Goal: Check status: Check status

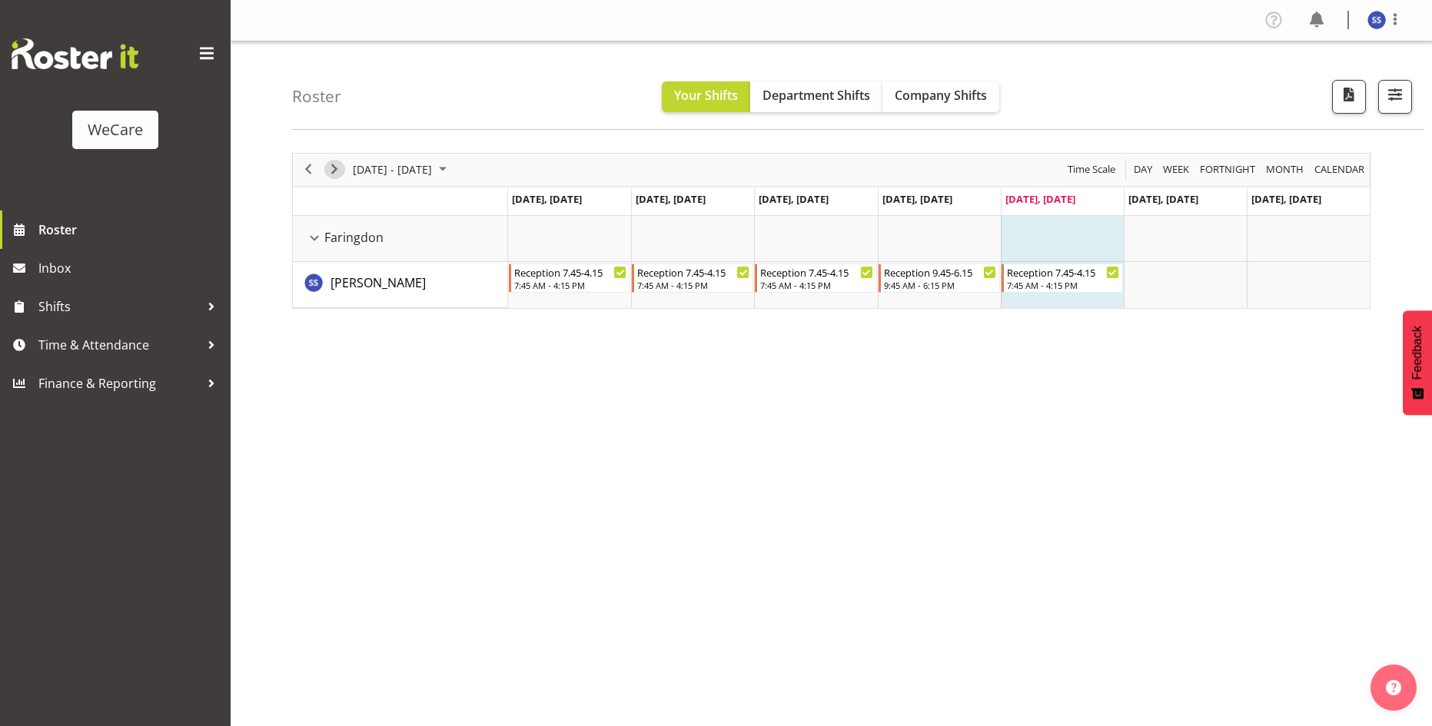
click at [337, 174] on span "Next" at bounding box center [334, 169] width 18 height 19
click at [333, 168] on span "Next" at bounding box center [334, 169] width 18 height 19
click at [343, 171] on button "Next" at bounding box center [334, 169] width 21 height 19
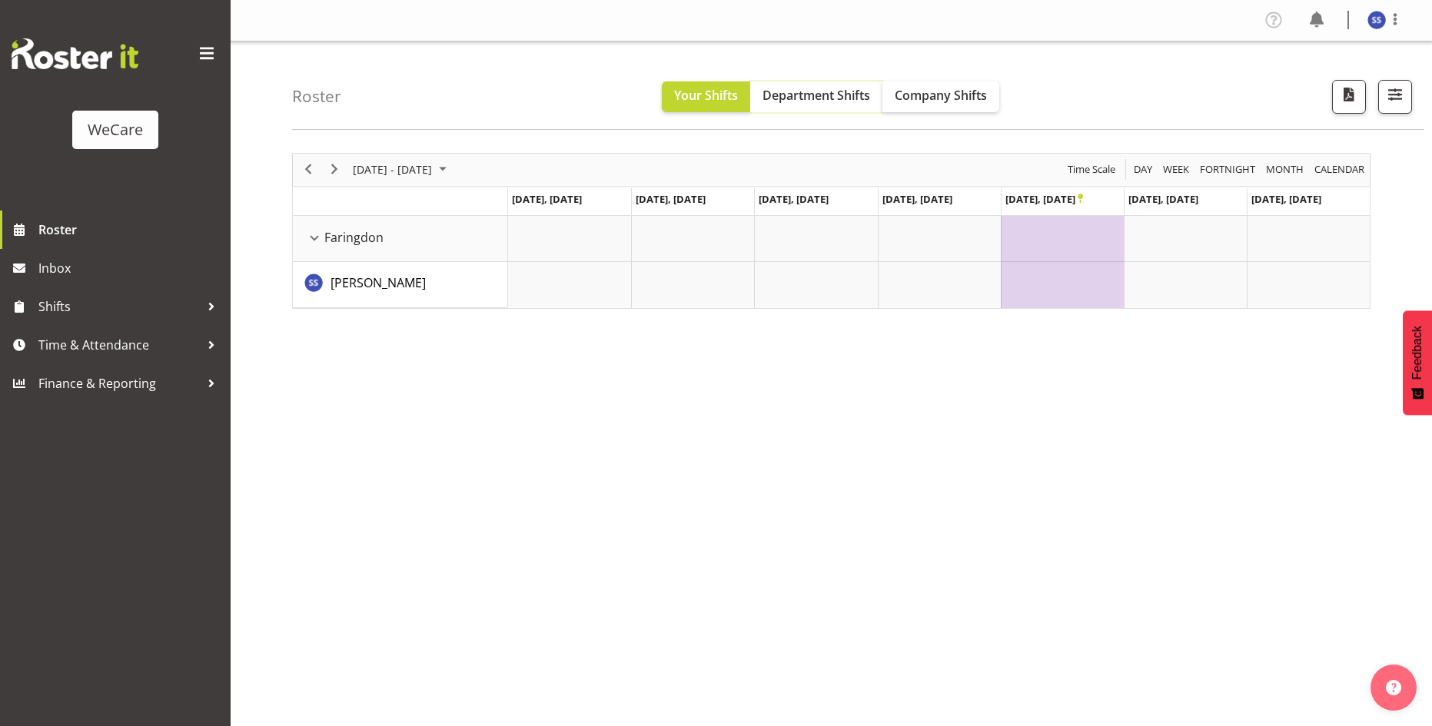
click at [795, 102] on span "Department Shifts" at bounding box center [816, 95] width 108 height 17
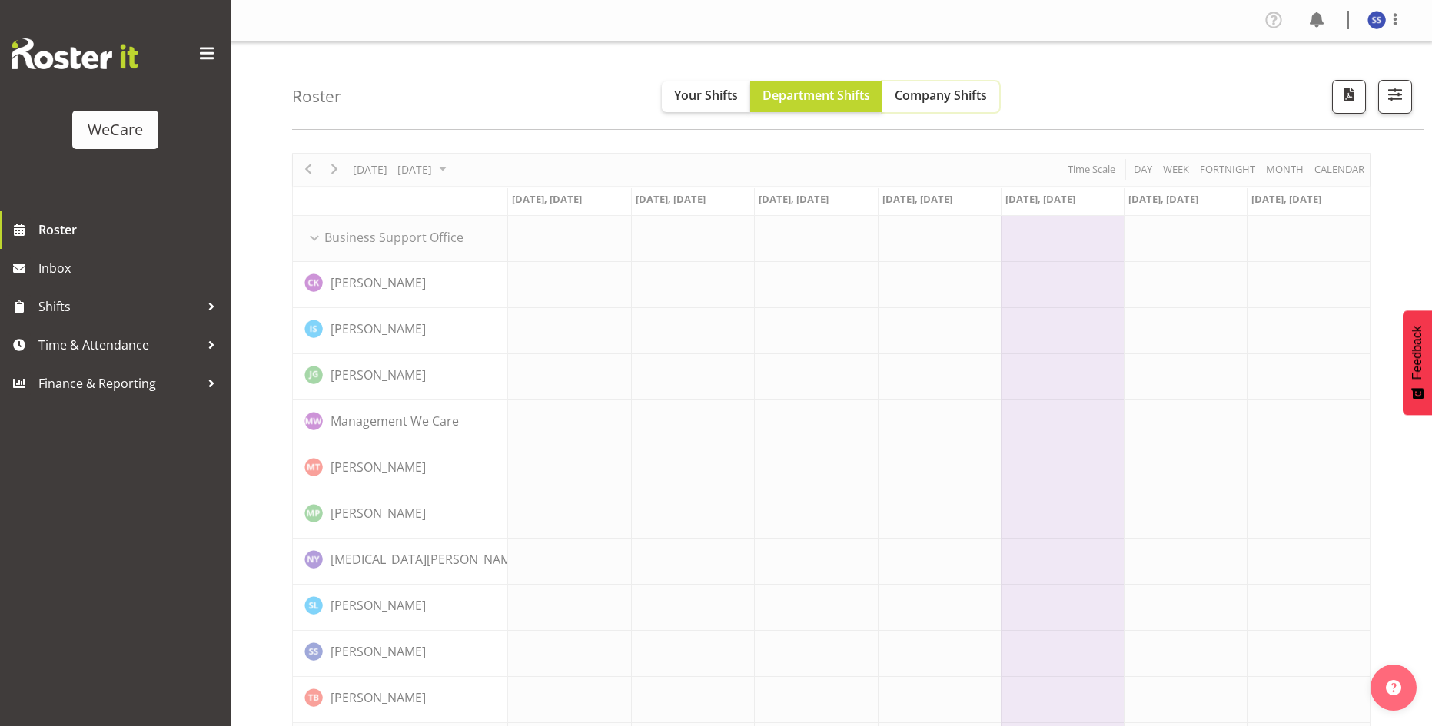
click at [941, 104] on span "Company Shifts" at bounding box center [940, 95] width 92 height 17
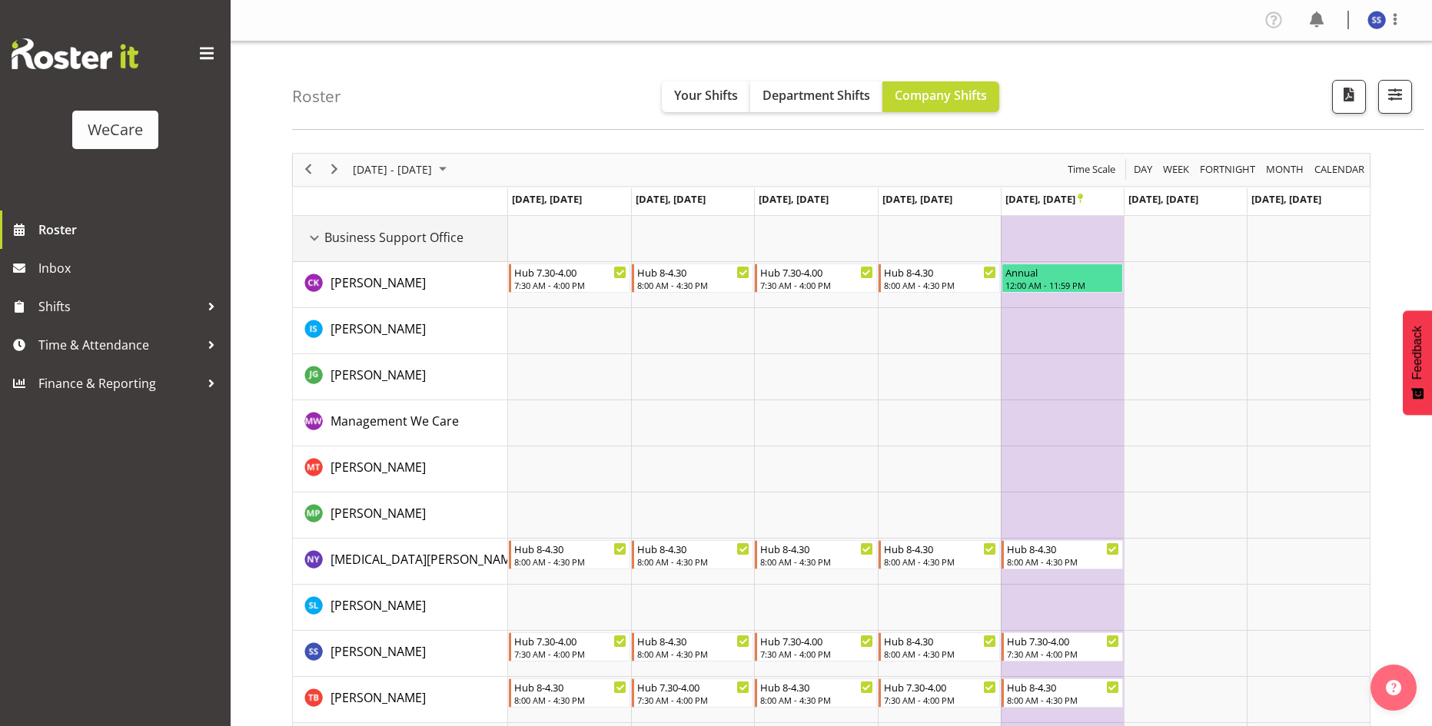
click at [314, 236] on div "Business Support Office resource" at bounding box center [314, 238] width 20 height 20
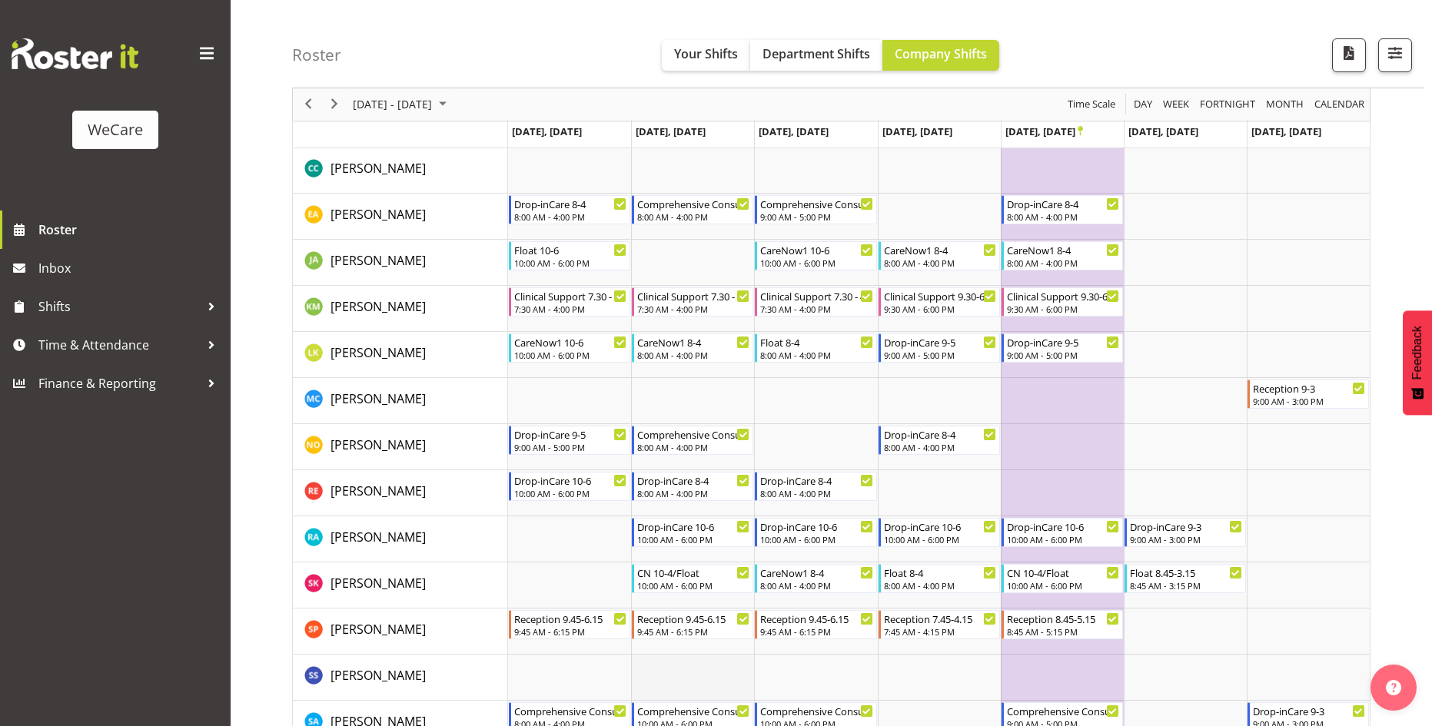
scroll to position [461, 0]
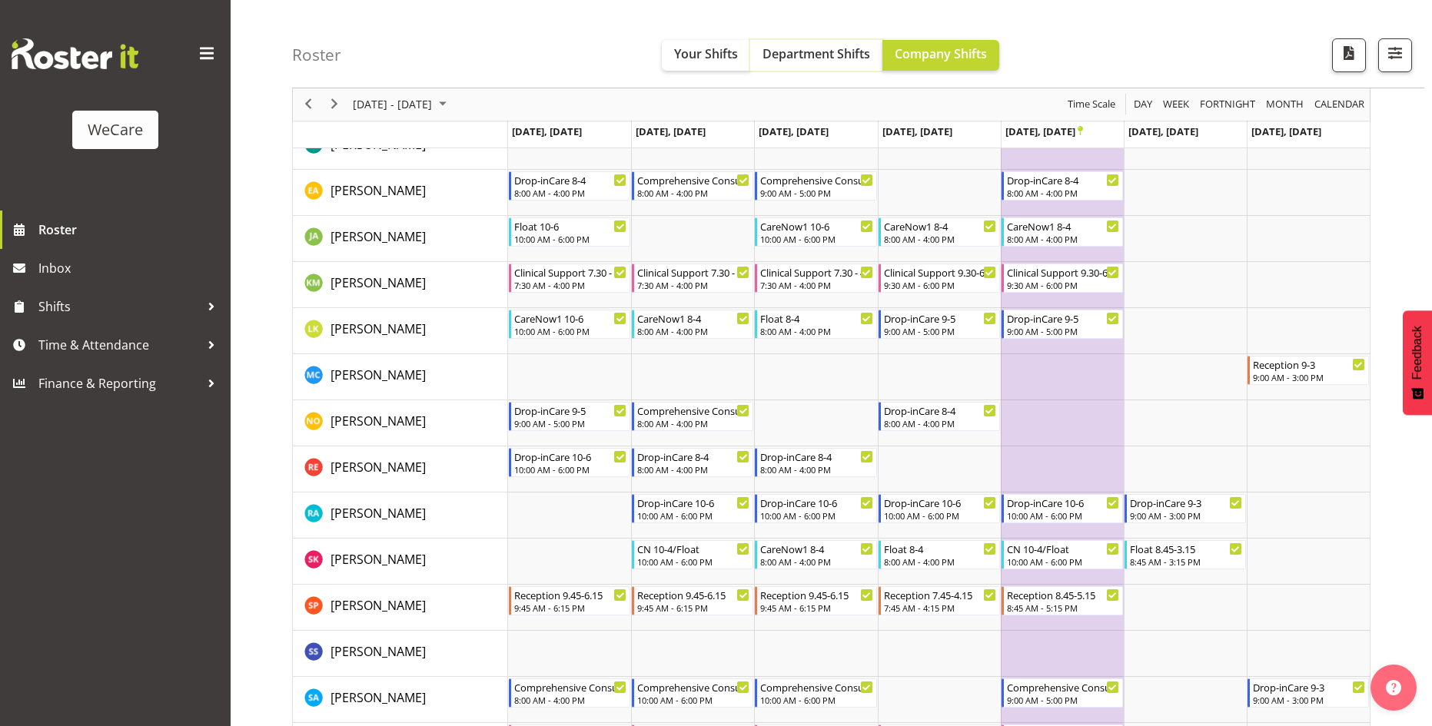
click at [784, 65] on button "Department Shifts" at bounding box center [816, 55] width 132 height 31
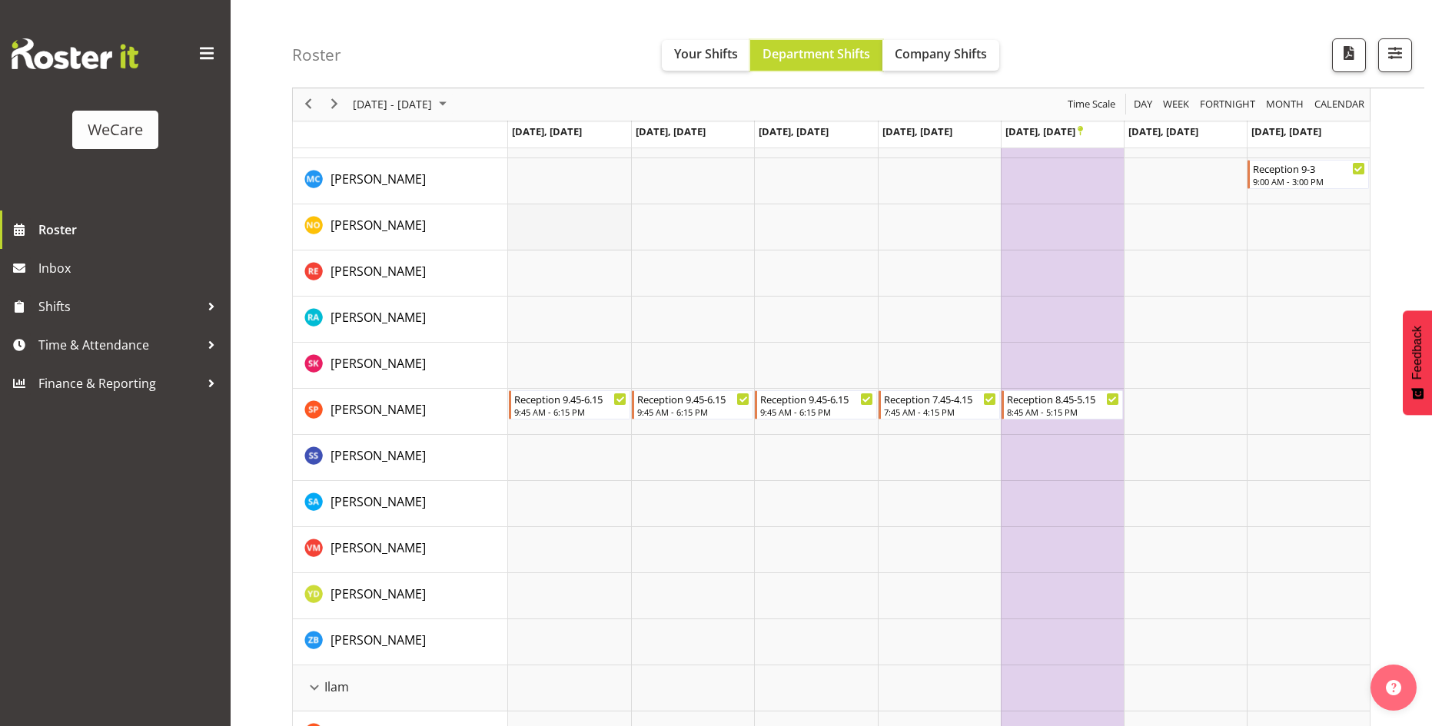
scroll to position [768, 0]
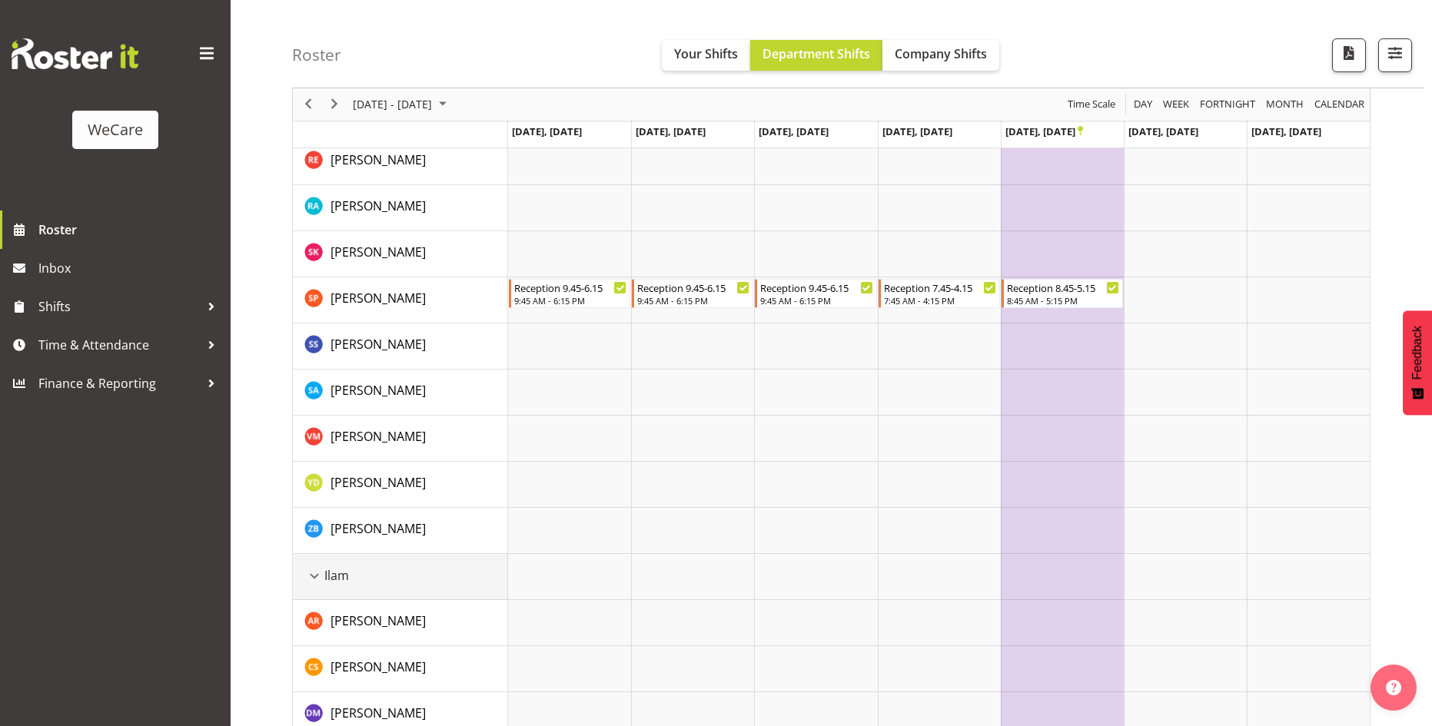
click at [354, 579] on div "Ilam" at bounding box center [405, 575] width 203 height 18
click at [314, 576] on div "Ilam resource" at bounding box center [314, 576] width 20 height 20
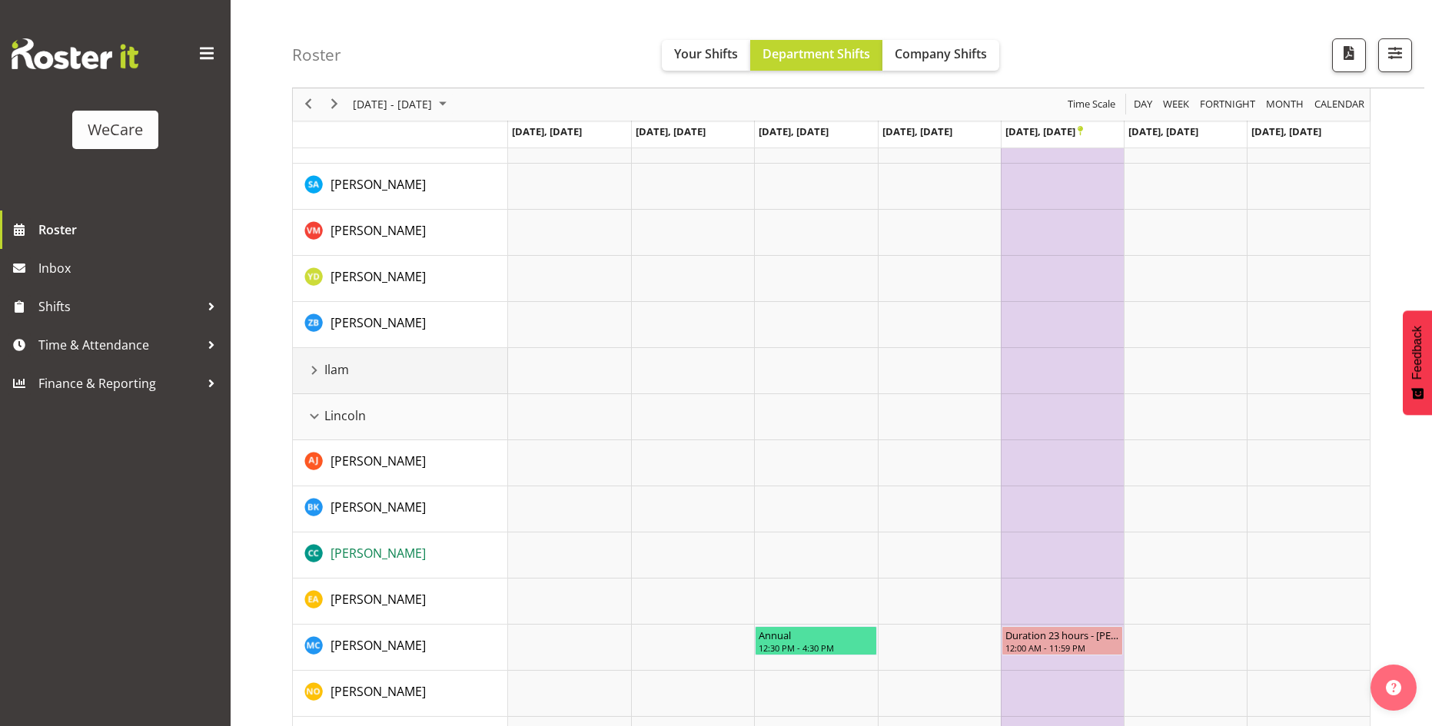
scroll to position [1076, 0]
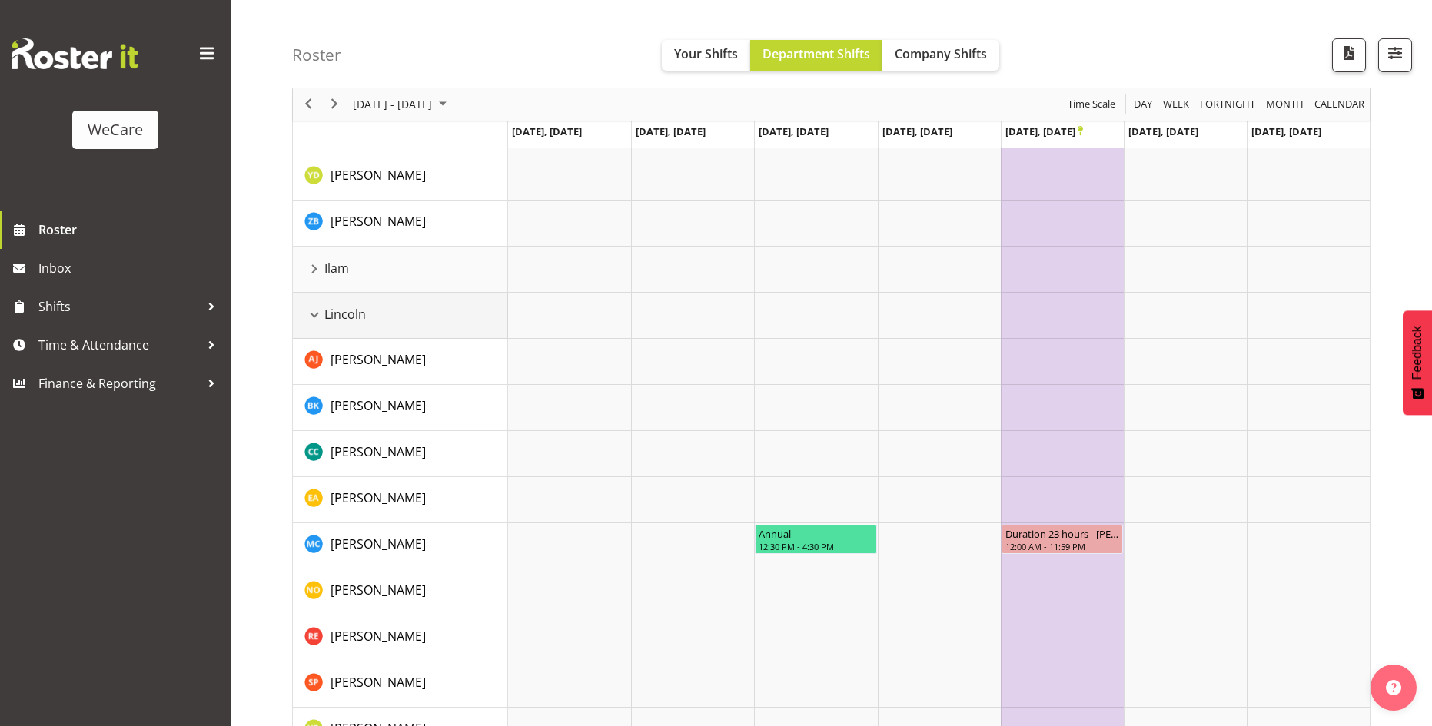
click at [316, 313] on div "Lincoln resource" at bounding box center [314, 315] width 20 height 20
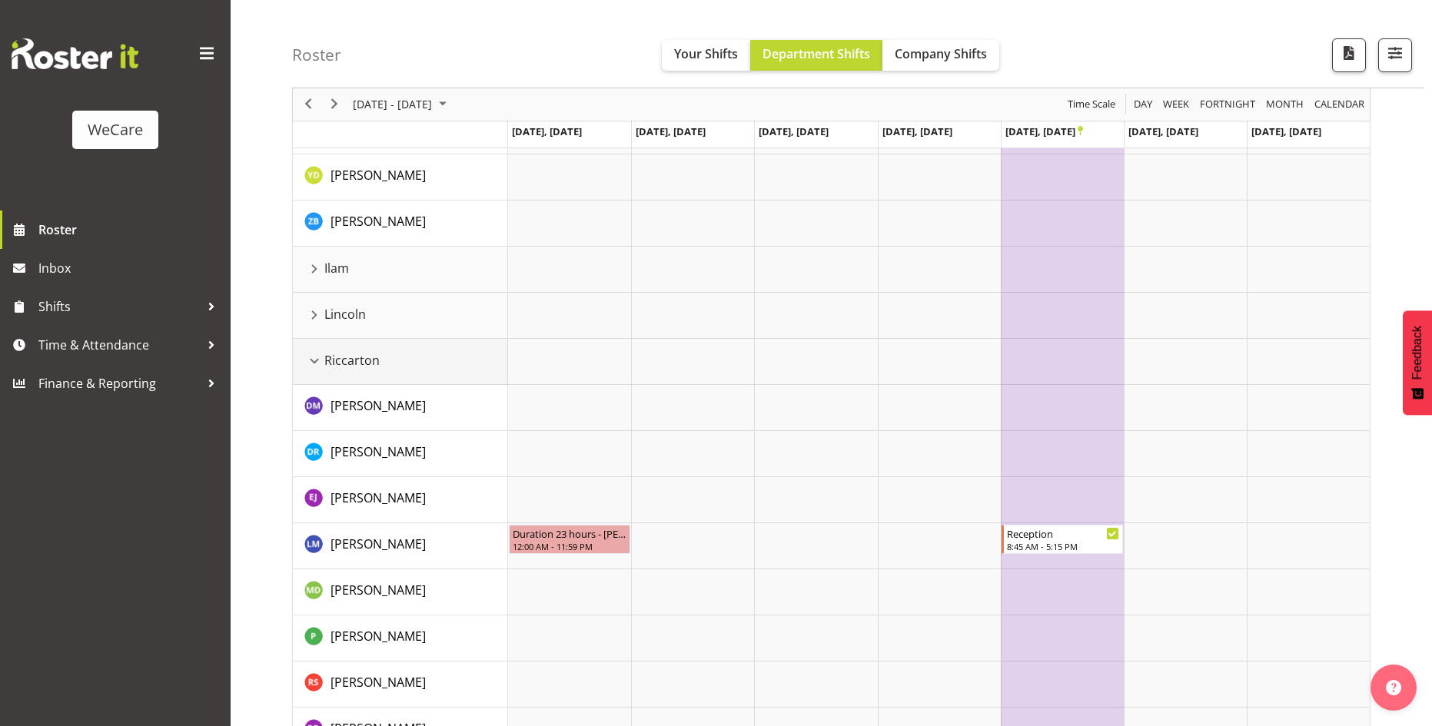
click at [317, 364] on div "Riccarton resource" at bounding box center [314, 361] width 20 height 20
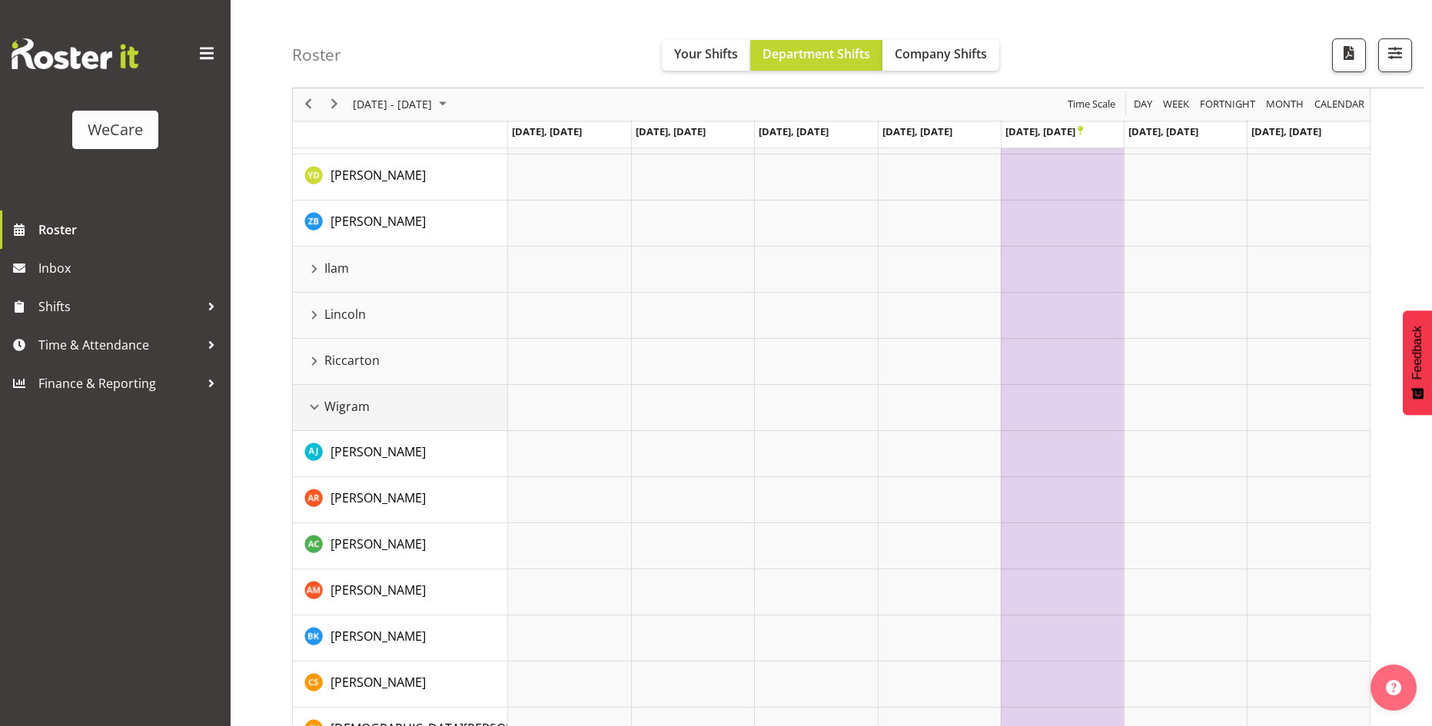
click at [314, 401] on div "Wigram resource" at bounding box center [314, 407] width 20 height 20
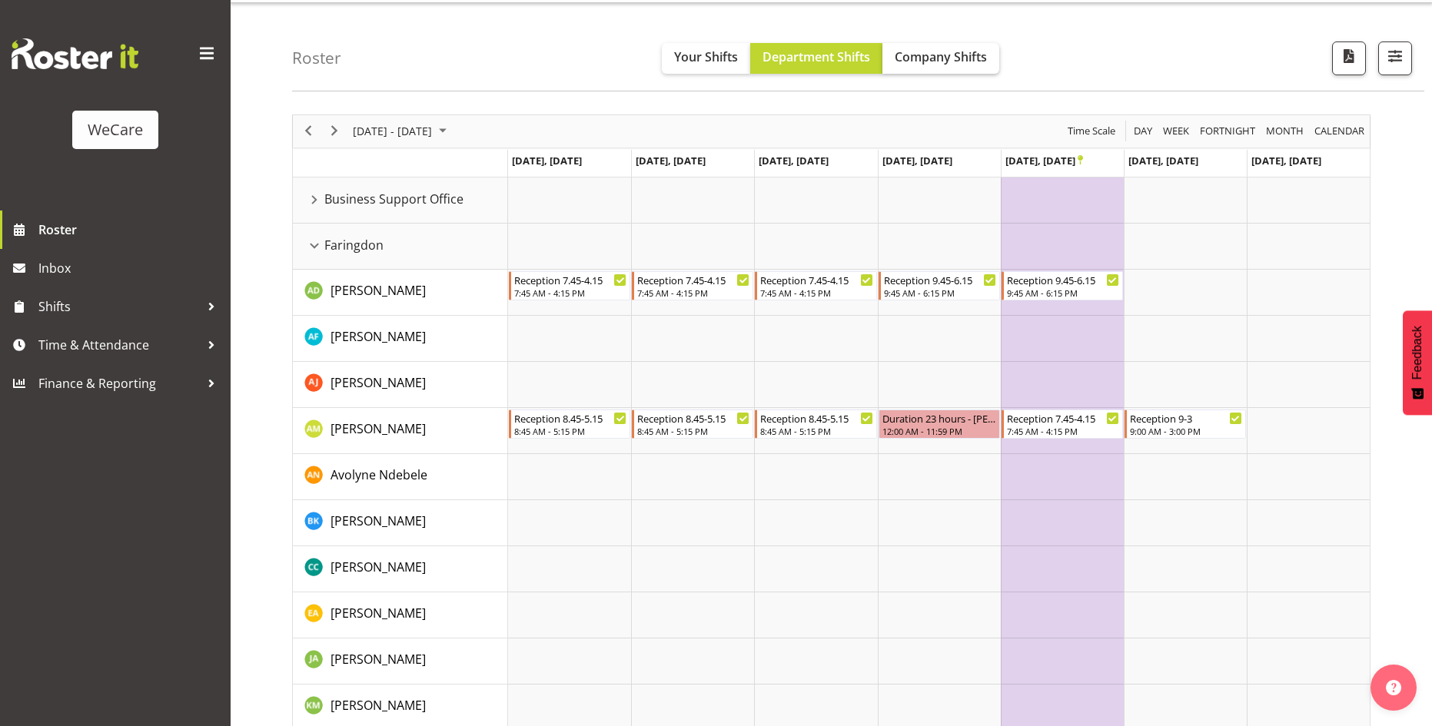
scroll to position [0, 0]
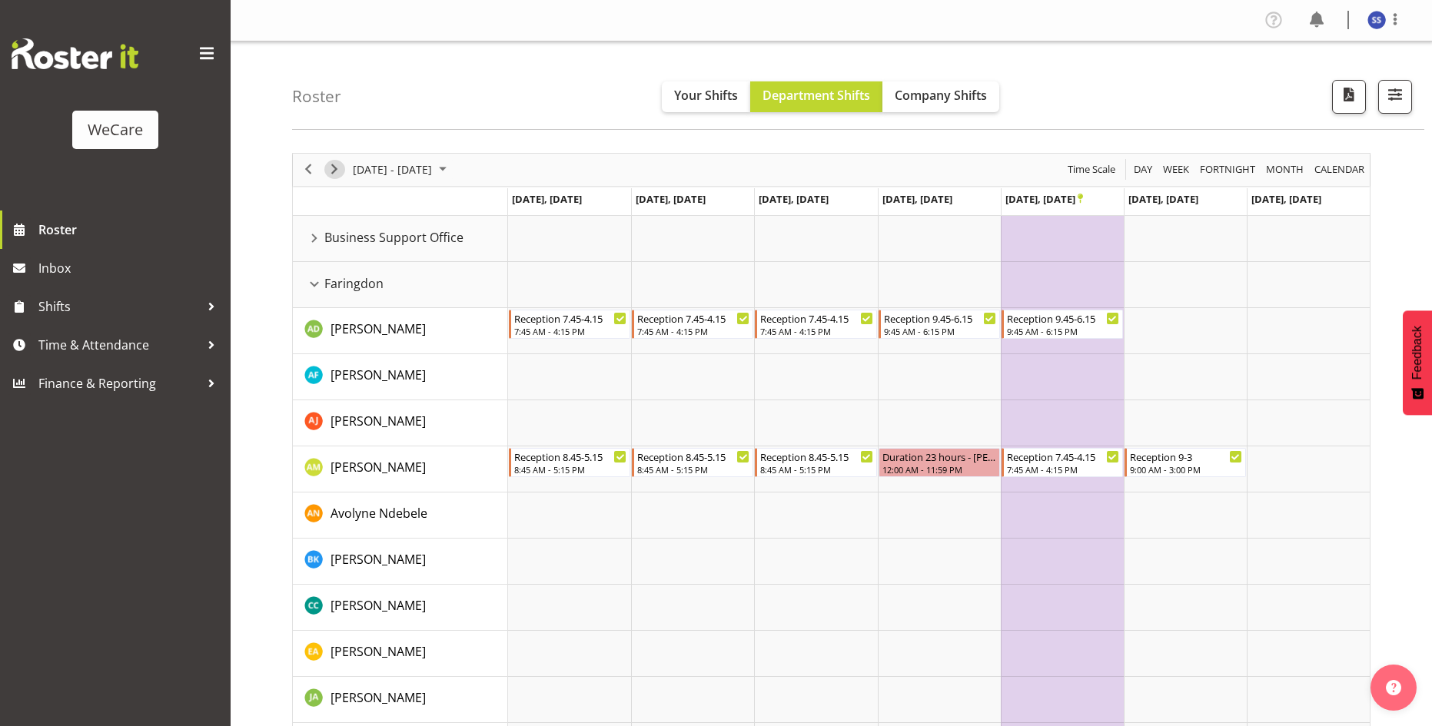
click at [340, 171] on span "Next" at bounding box center [334, 169] width 18 height 19
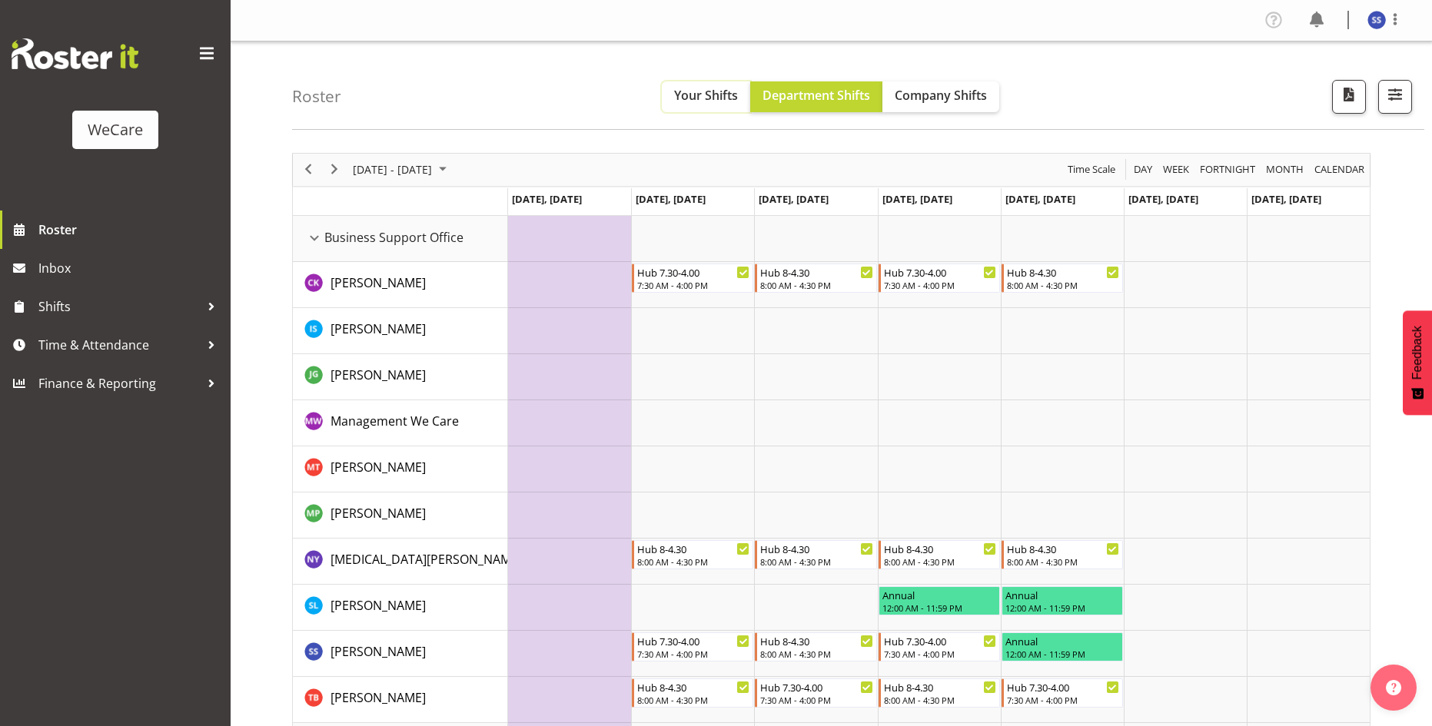
click at [719, 90] on span "Your Shifts" at bounding box center [706, 95] width 64 height 17
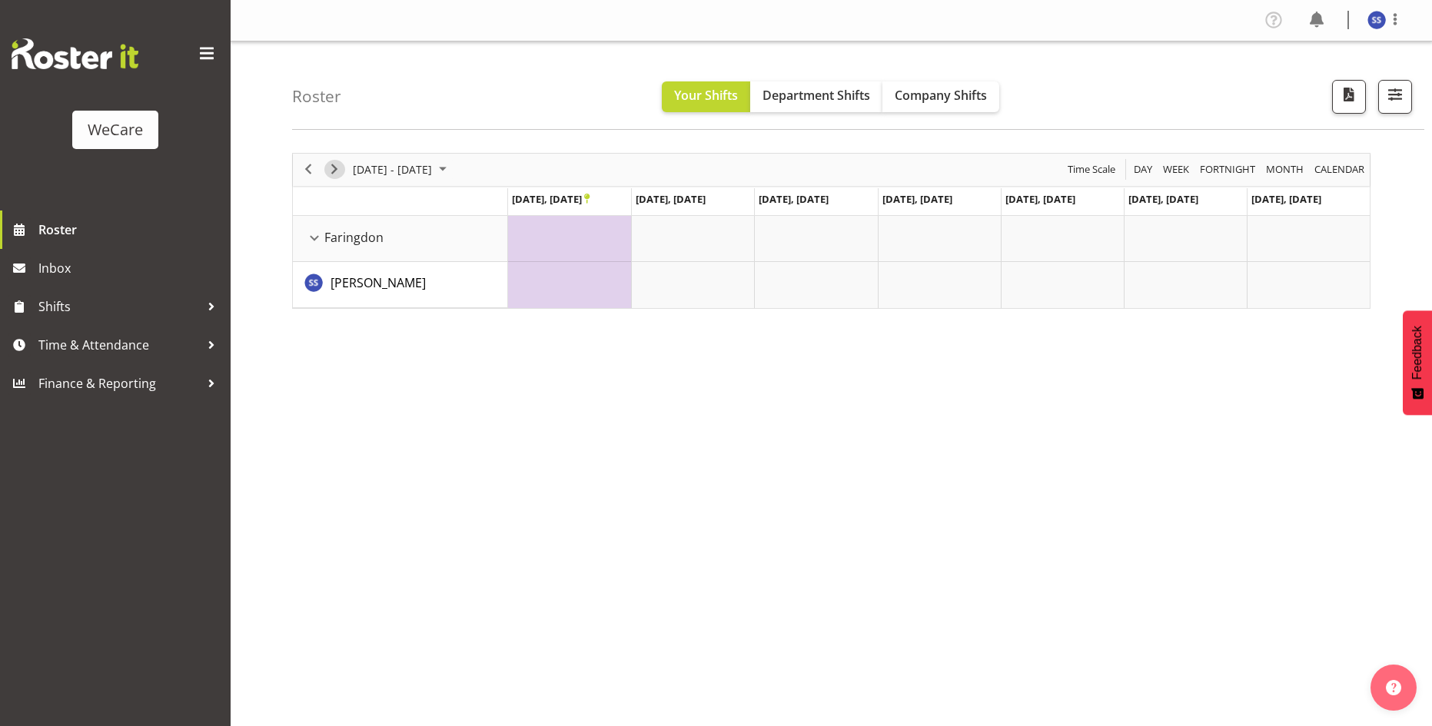
click at [342, 170] on span "Next" at bounding box center [334, 169] width 18 height 19
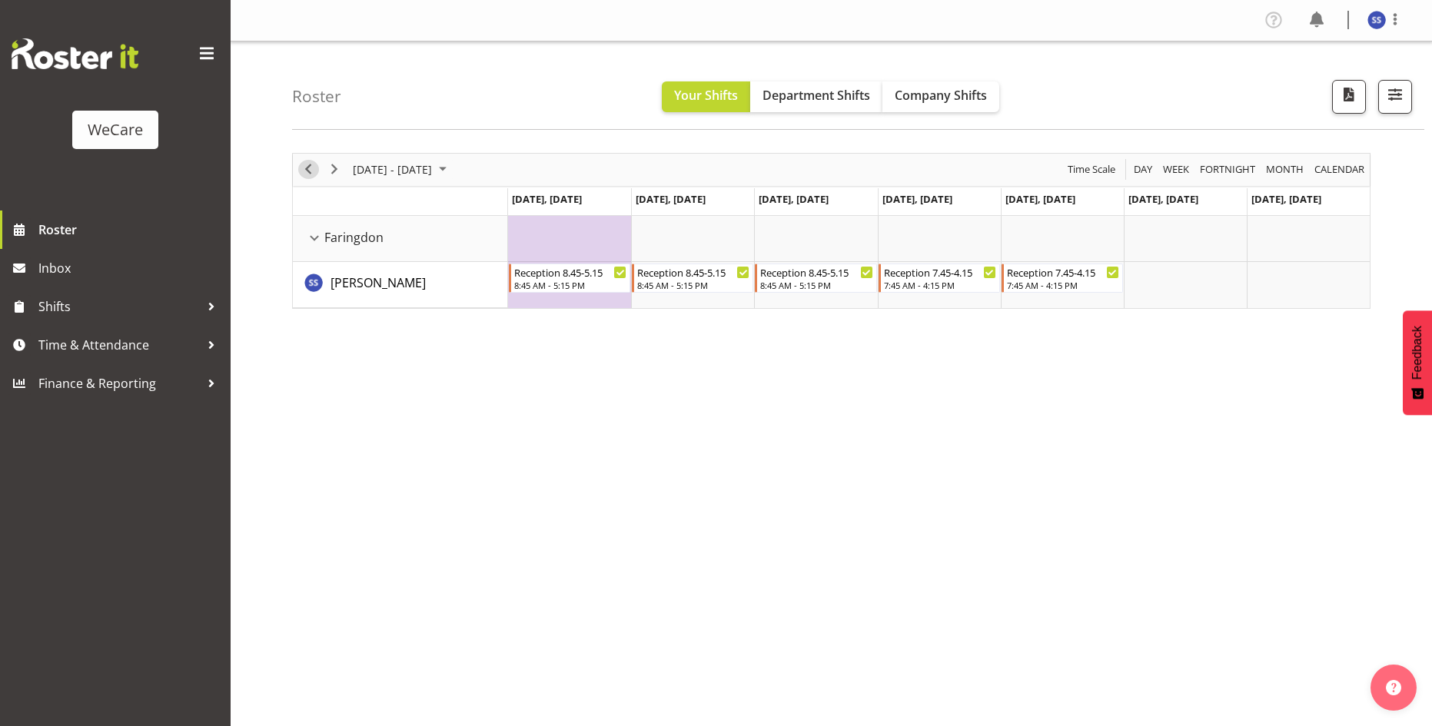
click at [317, 164] on button "Previous" at bounding box center [308, 169] width 21 height 19
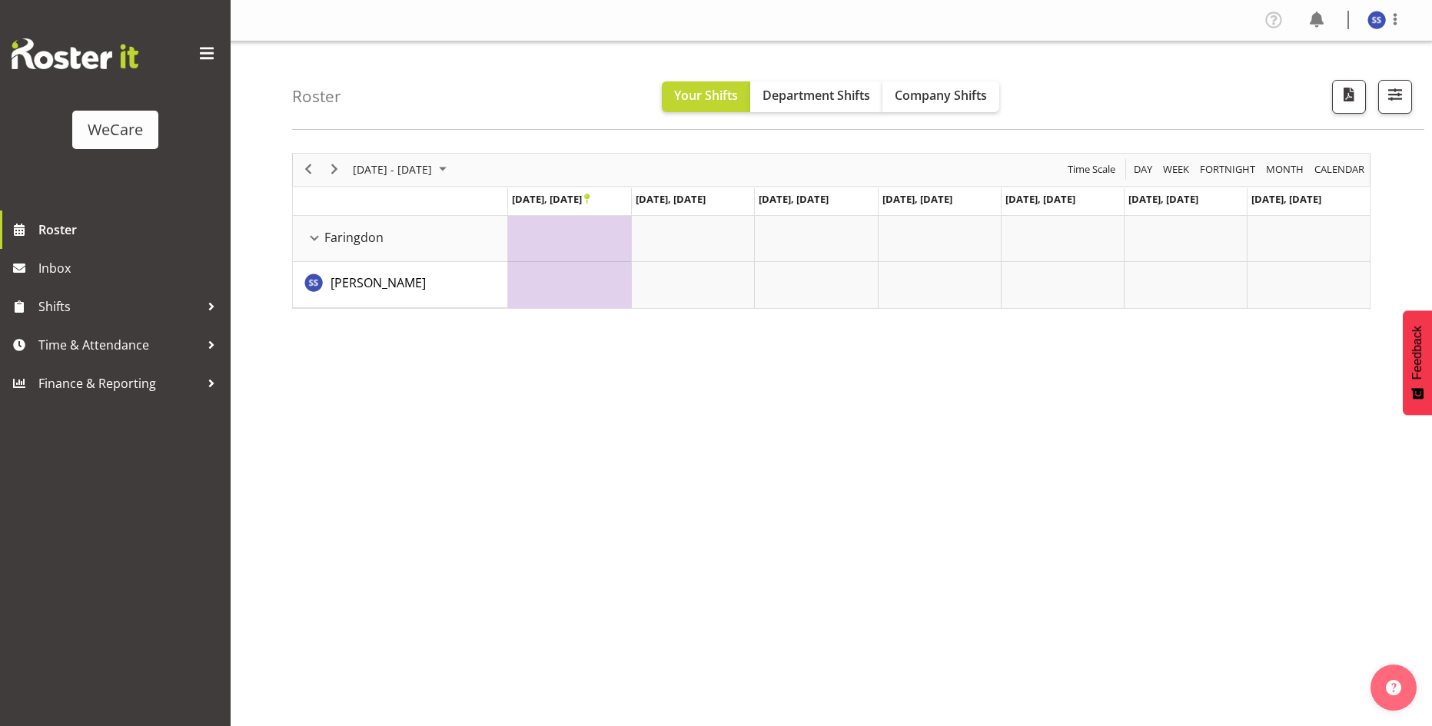
click at [657, 284] on div "[DATE] - [DATE] [DATE] Day Week Fortnight Month calendar Month Agenda Time Scal…" at bounding box center [831, 231] width 1078 height 156
click at [768, 271] on td "Timeline Week of October 31, 2025" at bounding box center [815, 285] width 123 height 46
click at [649, 277] on td "Timeline Week of October 31, 2025" at bounding box center [692, 285] width 123 height 46
click at [323, 164] on div "[DATE] - [DATE] [DATE] Day Week Fortnight Month calendar Month Agenda Time Scal…" at bounding box center [831, 231] width 1078 height 156
click at [325, 165] on span "Next" at bounding box center [334, 169] width 18 height 19
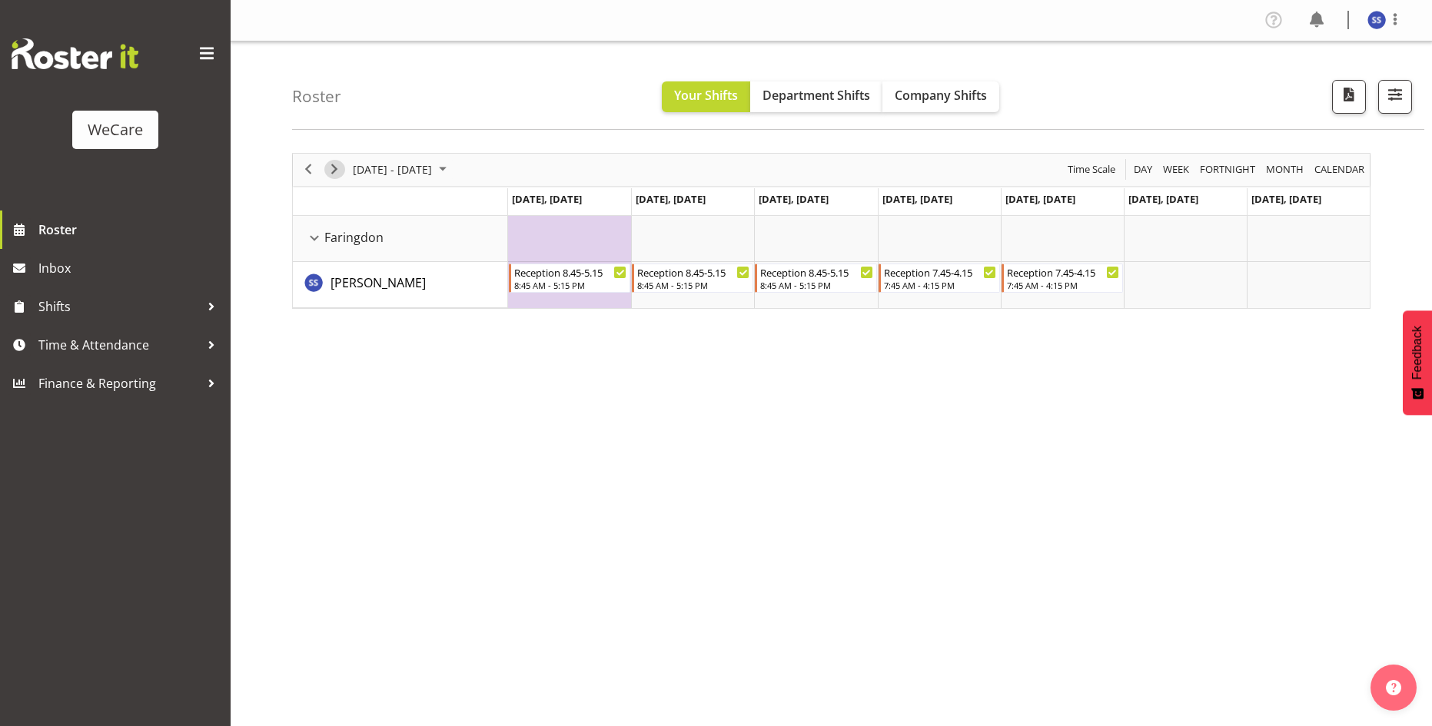
click at [337, 174] on span "Next" at bounding box center [334, 169] width 18 height 19
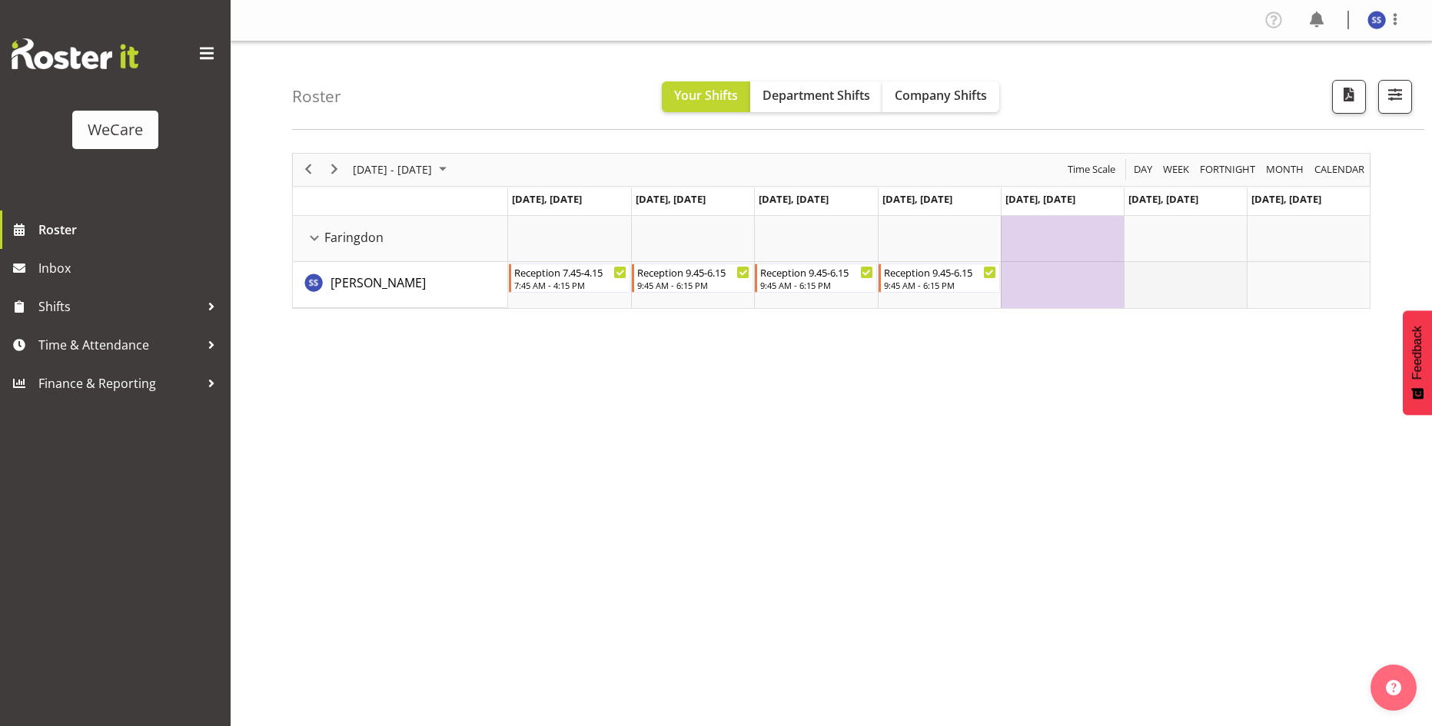
click at [1190, 285] on td "Timeline Week of November 14, 2025" at bounding box center [1184, 285] width 123 height 46
click at [1067, 303] on td "Timeline Week of November 14, 2025" at bounding box center [1061, 285] width 123 height 46
click at [928, 247] on td "Timeline Week of November 14, 2025" at bounding box center [939, 239] width 123 height 46
click at [335, 172] on span "Next" at bounding box center [334, 169] width 18 height 19
click at [308, 168] on span "Previous" at bounding box center [308, 169] width 18 height 19
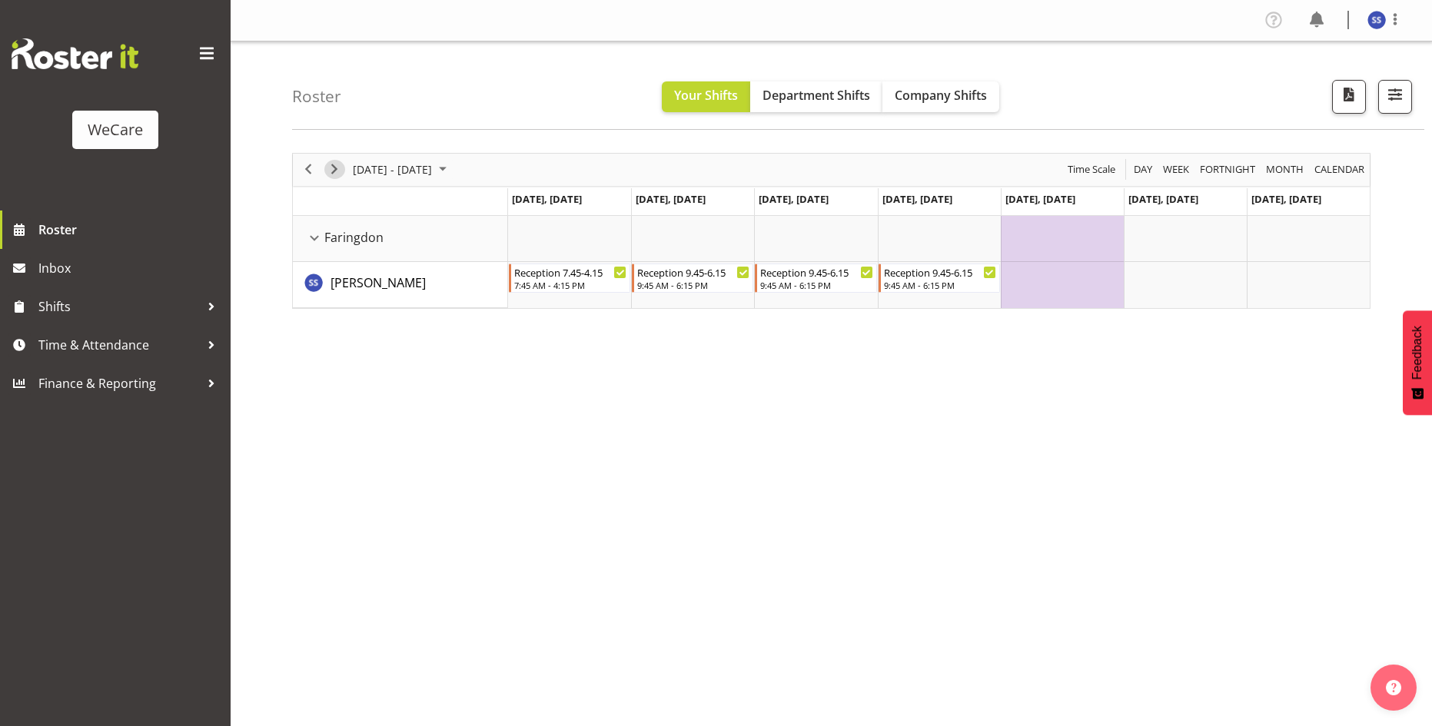
click at [332, 169] on span "Next" at bounding box center [334, 169] width 18 height 19
click at [340, 171] on span "Next" at bounding box center [334, 169] width 18 height 19
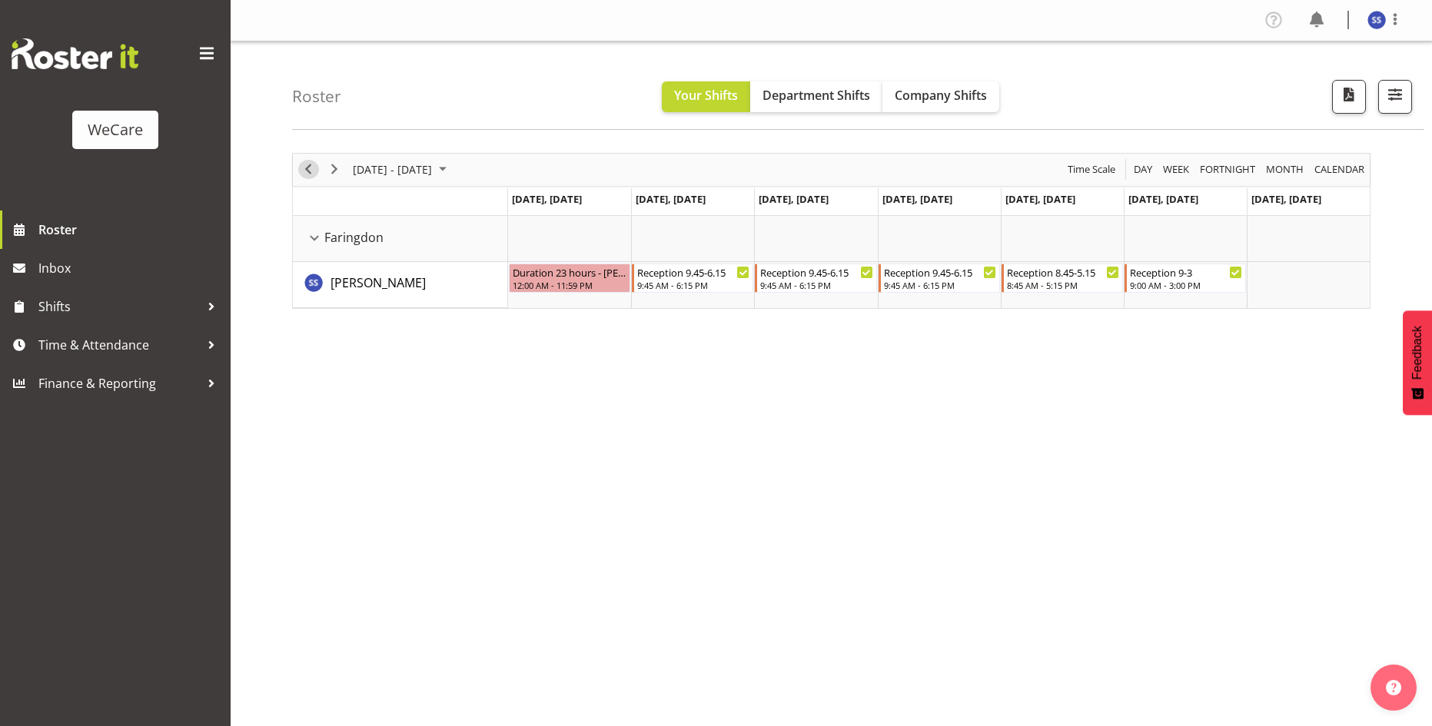
click at [309, 171] on span "Previous" at bounding box center [308, 169] width 18 height 19
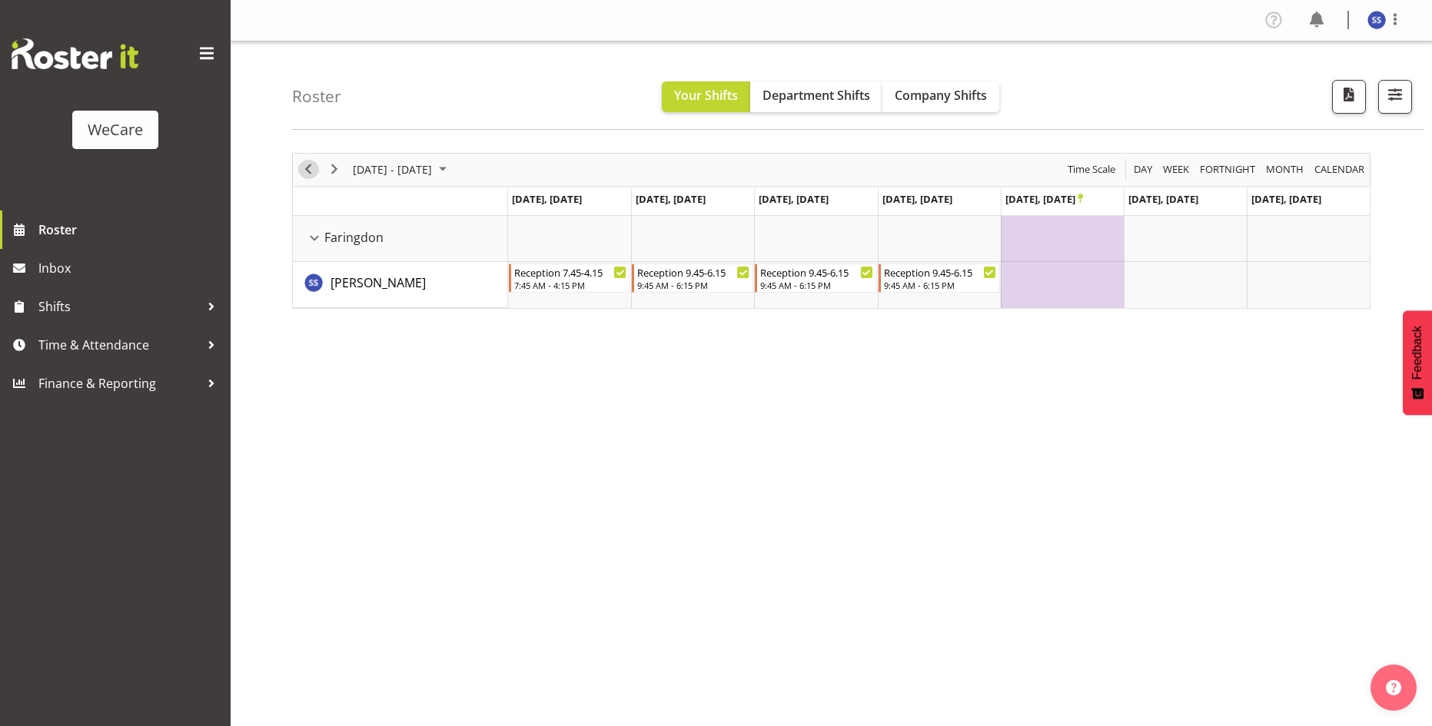
click at [311, 172] on span "Previous" at bounding box center [308, 169] width 18 height 19
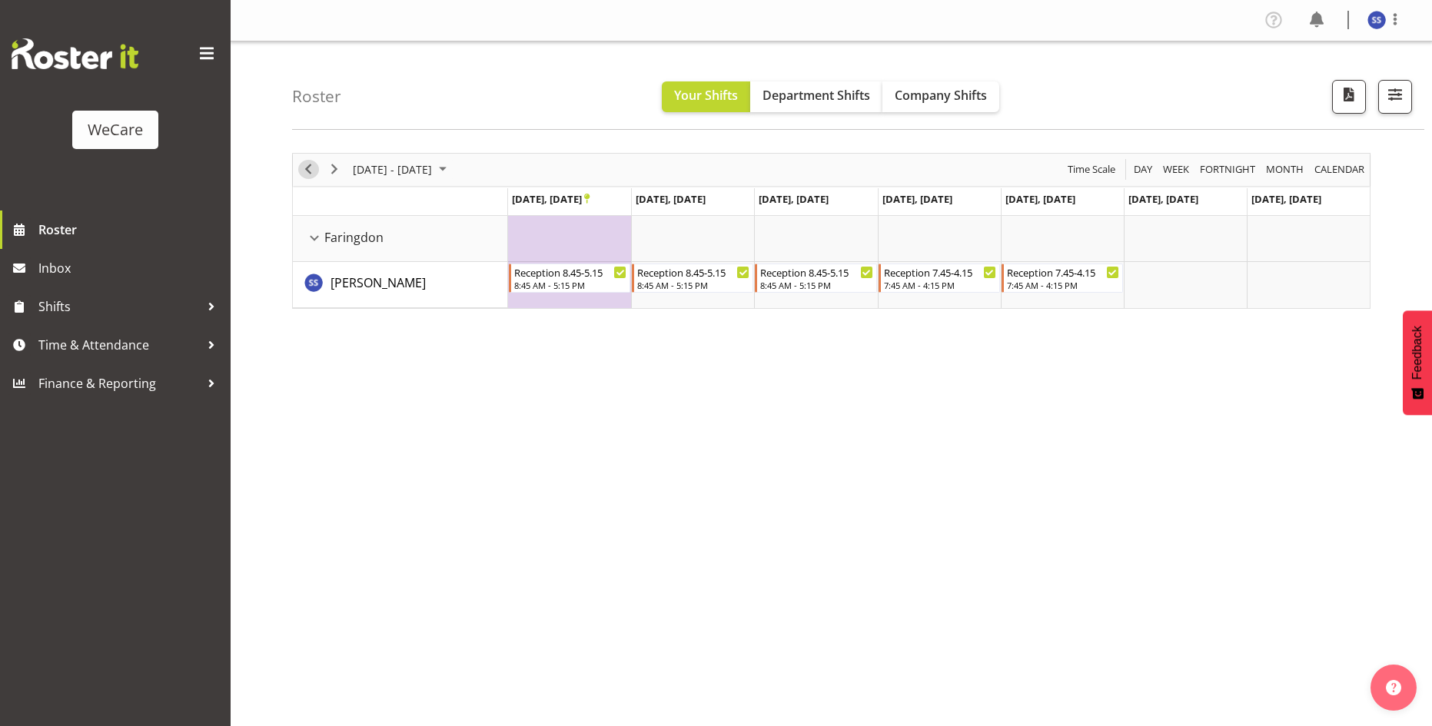
click at [310, 175] on span "Previous" at bounding box center [308, 169] width 18 height 19
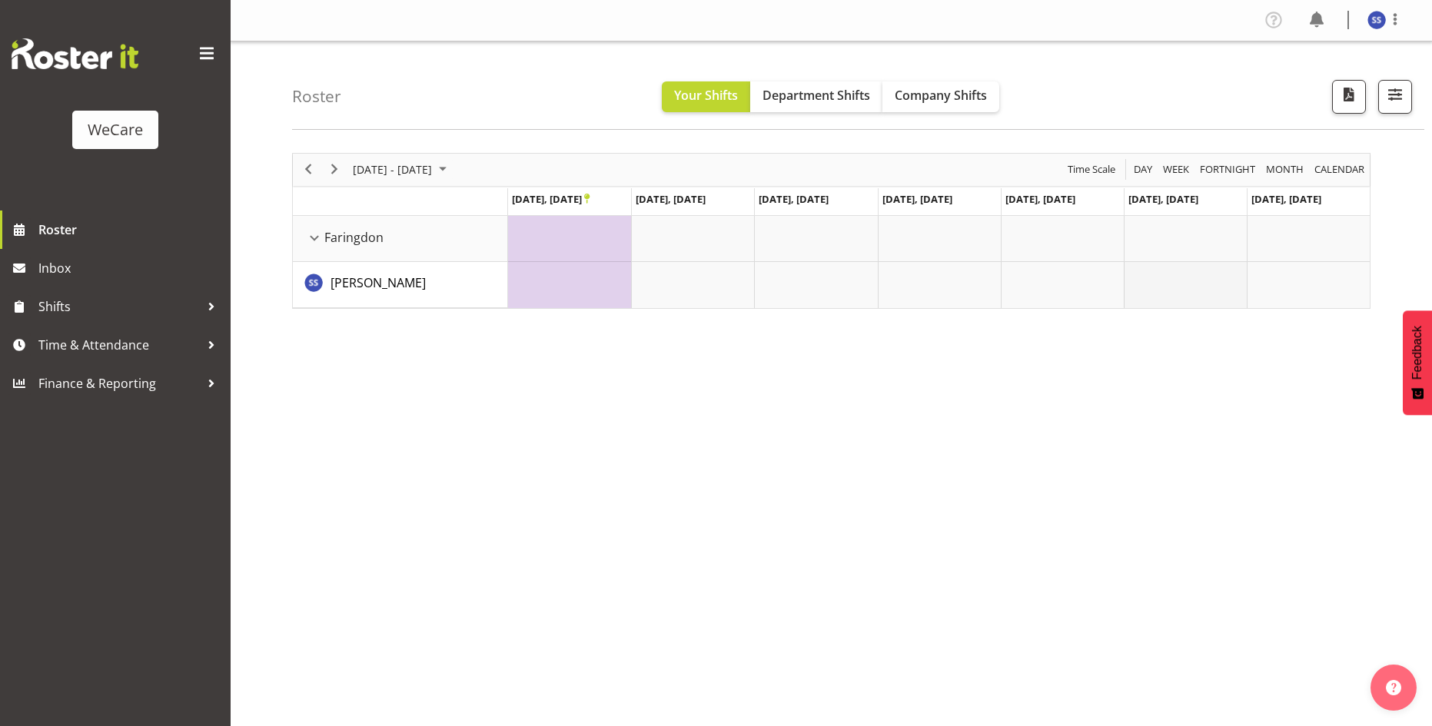
click at [1189, 293] on td "Timeline Week of October 31, 2025" at bounding box center [1184, 285] width 123 height 46
click at [337, 166] on span "Next" at bounding box center [334, 169] width 18 height 19
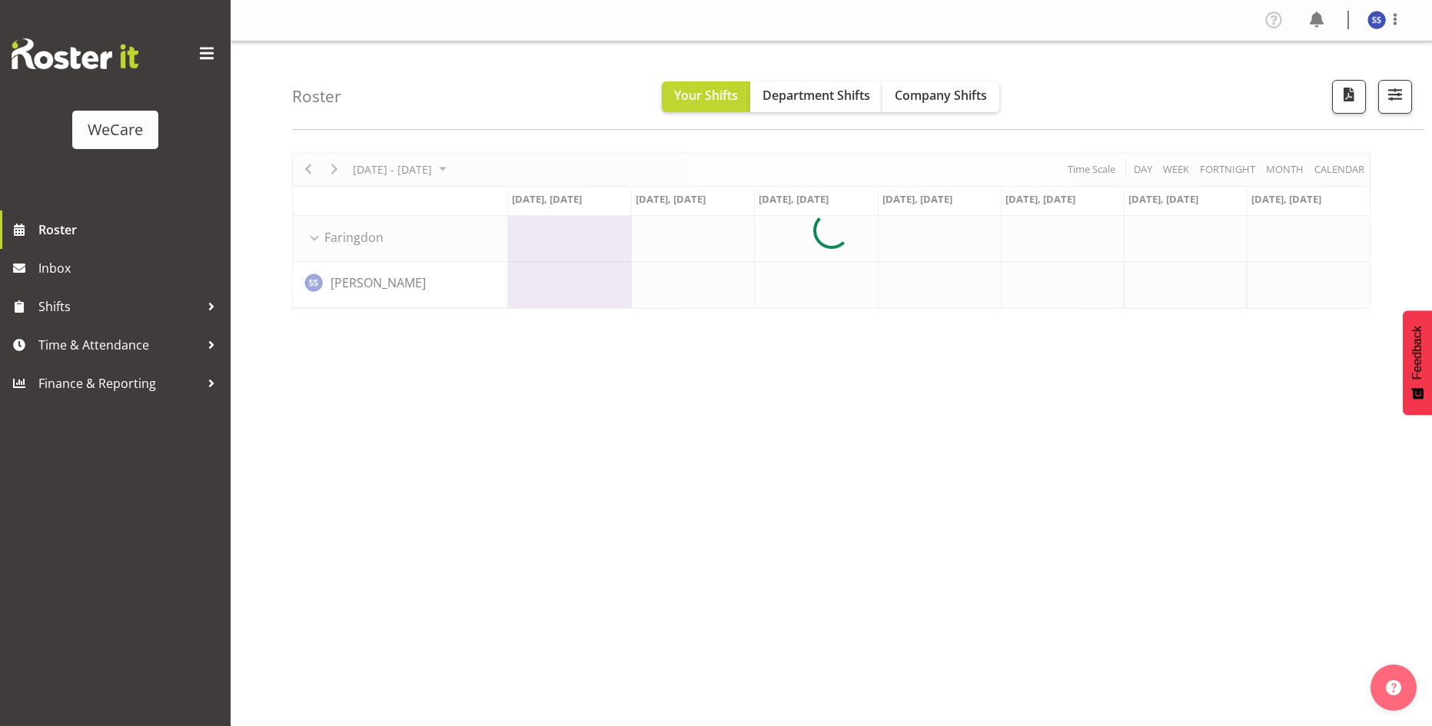
click at [1333, 173] on div at bounding box center [831, 231] width 1078 height 156
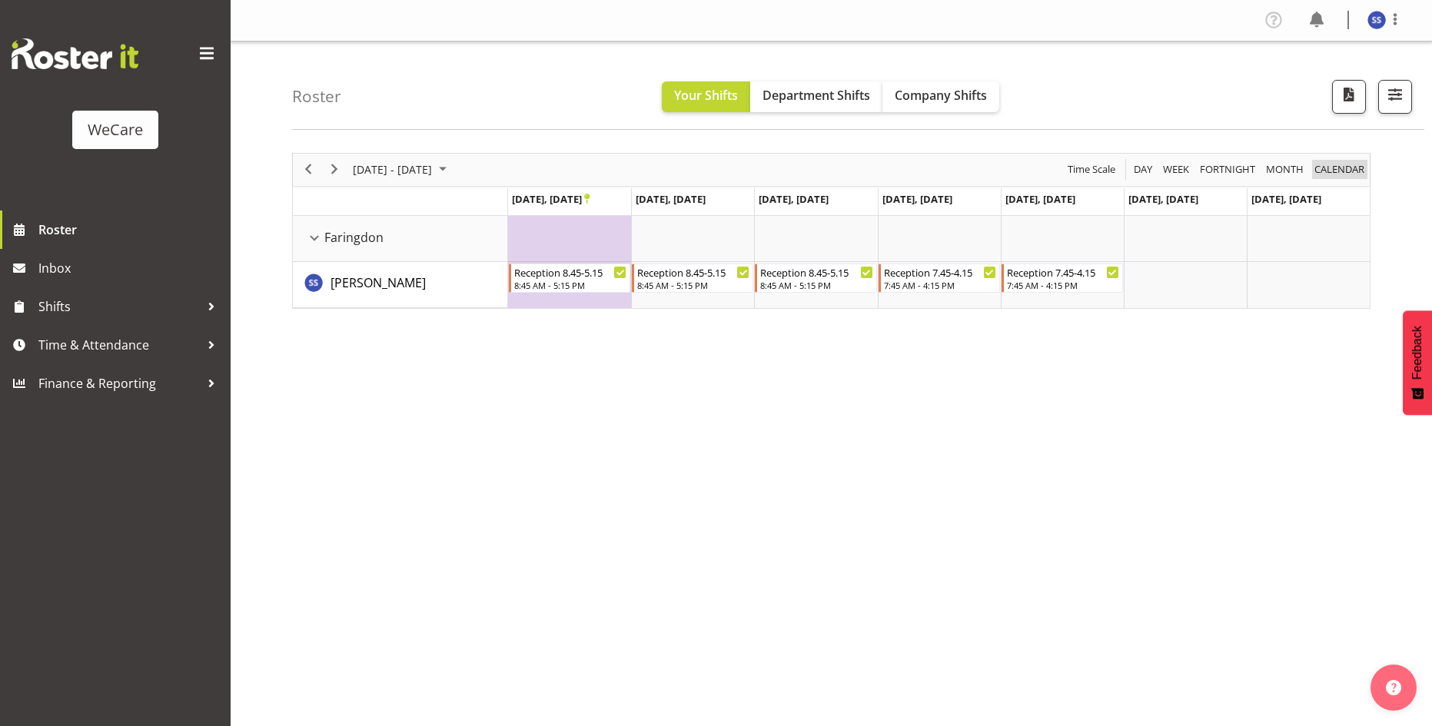
click at [1342, 173] on span "calendar" at bounding box center [1338, 169] width 53 height 19
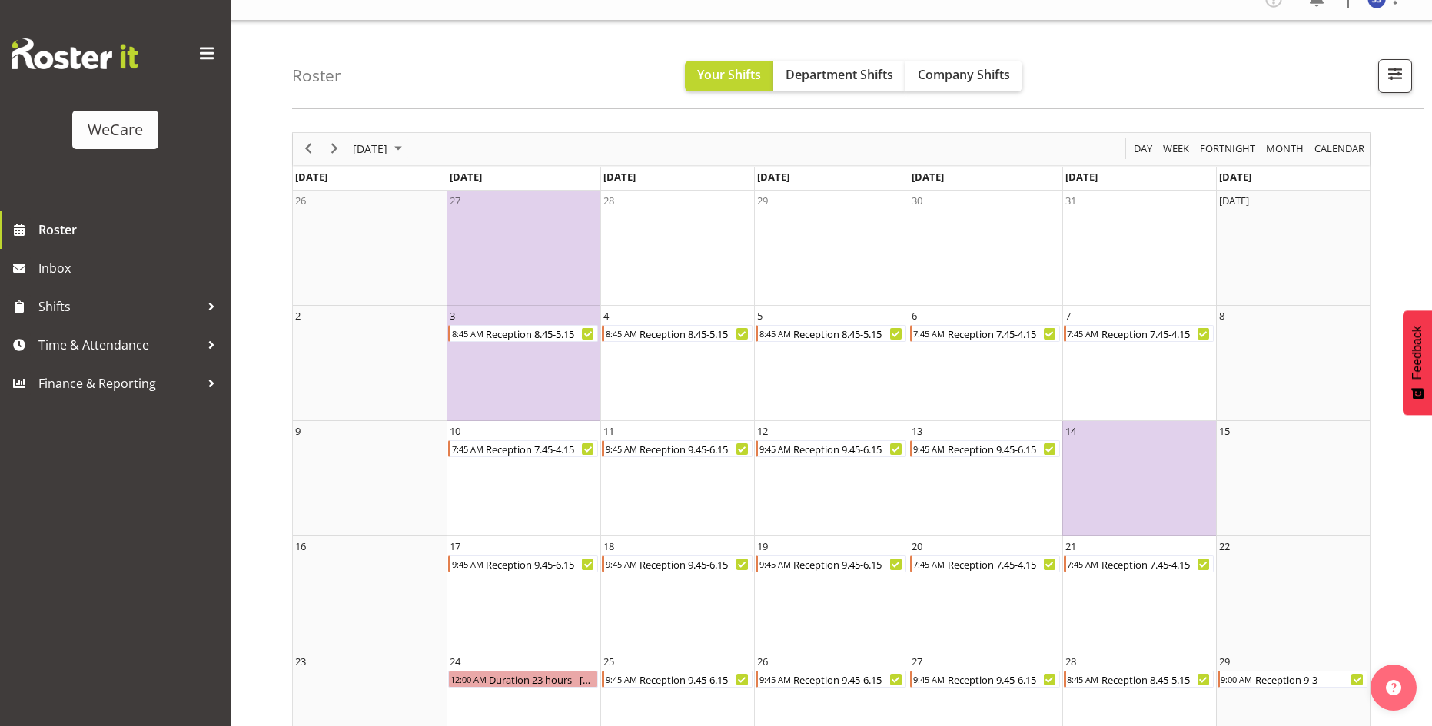
scroll to position [4, 0]
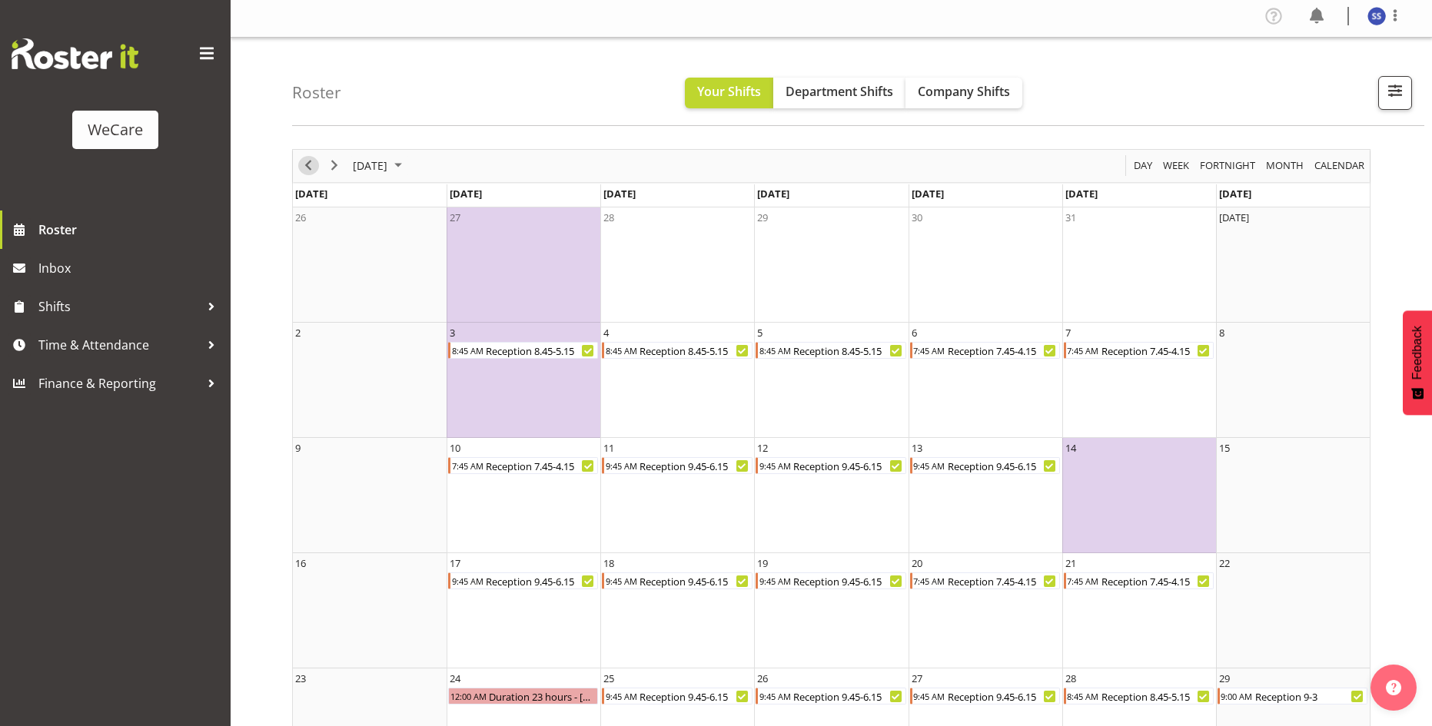
click at [301, 162] on span "Previous" at bounding box center [308, 165] width 18 height 19
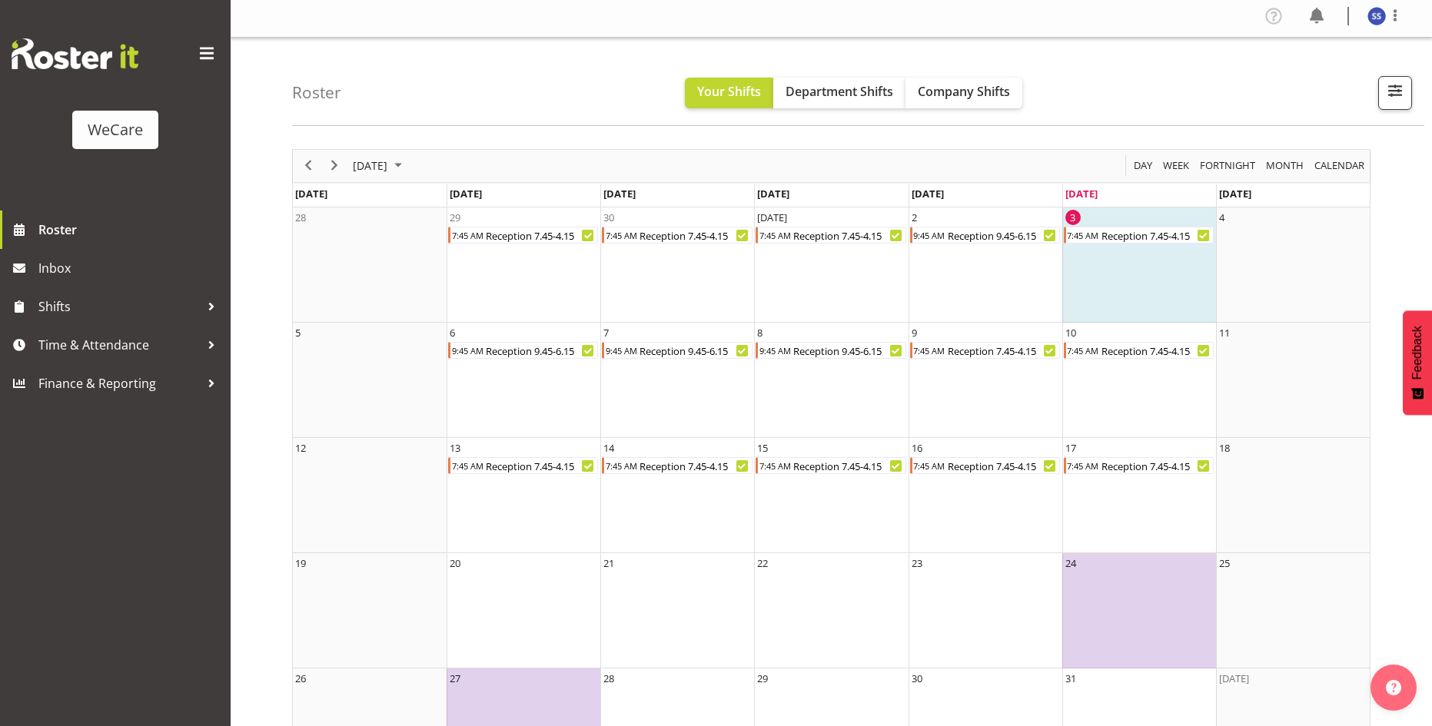
scroll to position [74, 0]
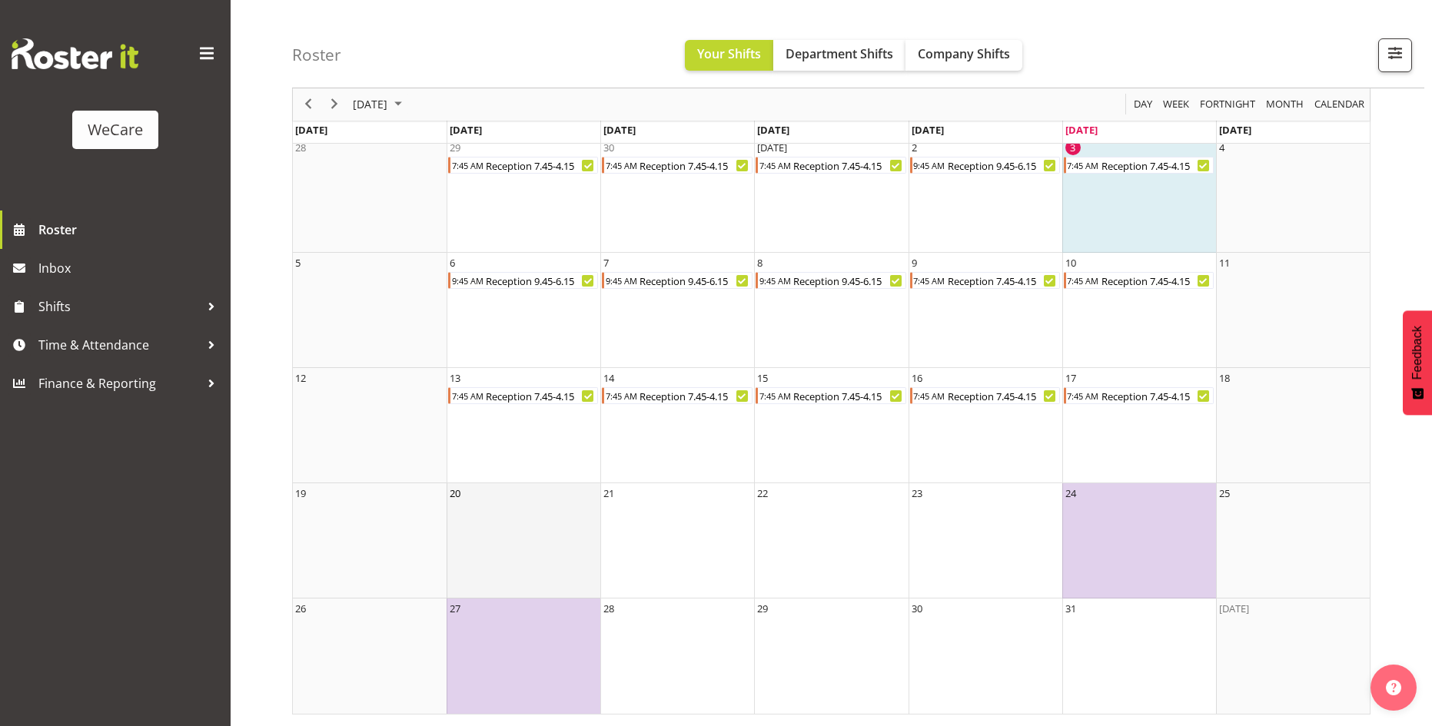
click at [562, 534] on td "20" at bounding box center [523, 540] width 154 height 115
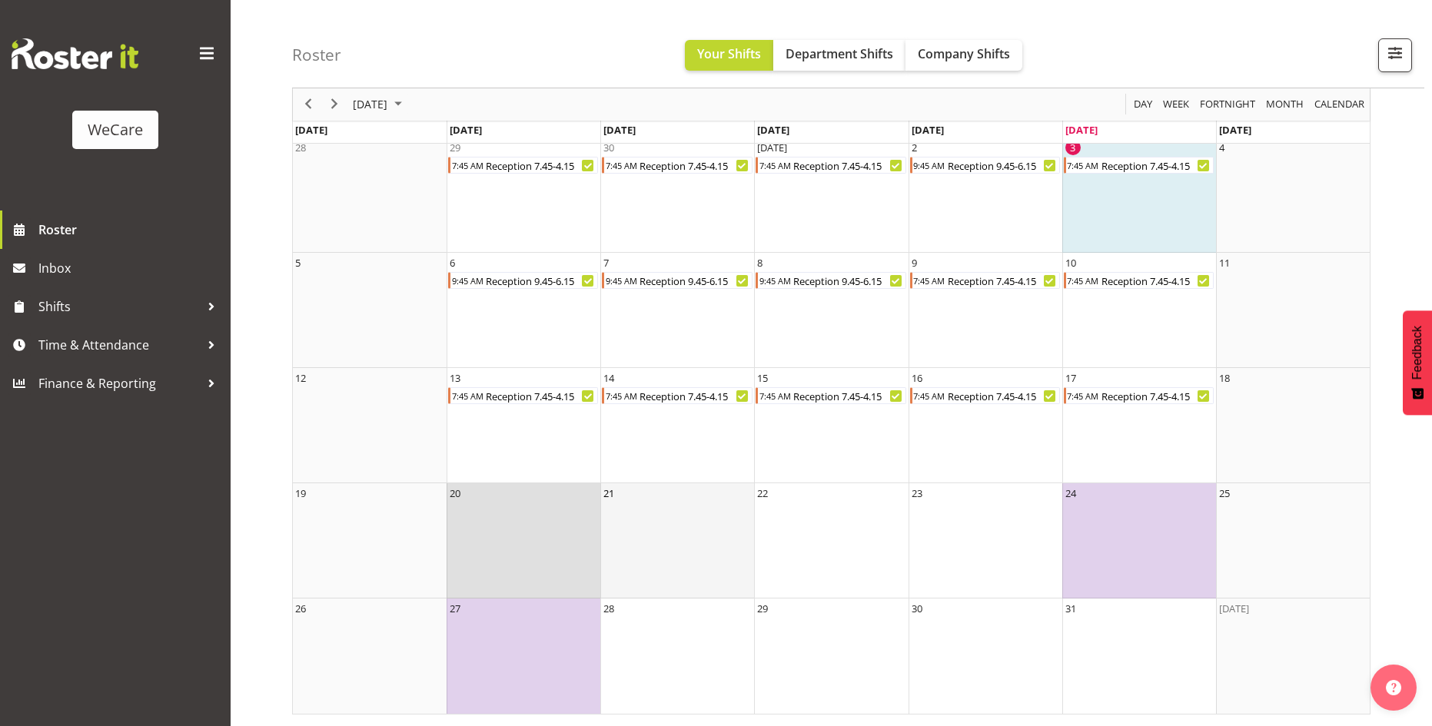
click at [675, 562] on td "21" at bounding box center [677, 540] width 154 height 115
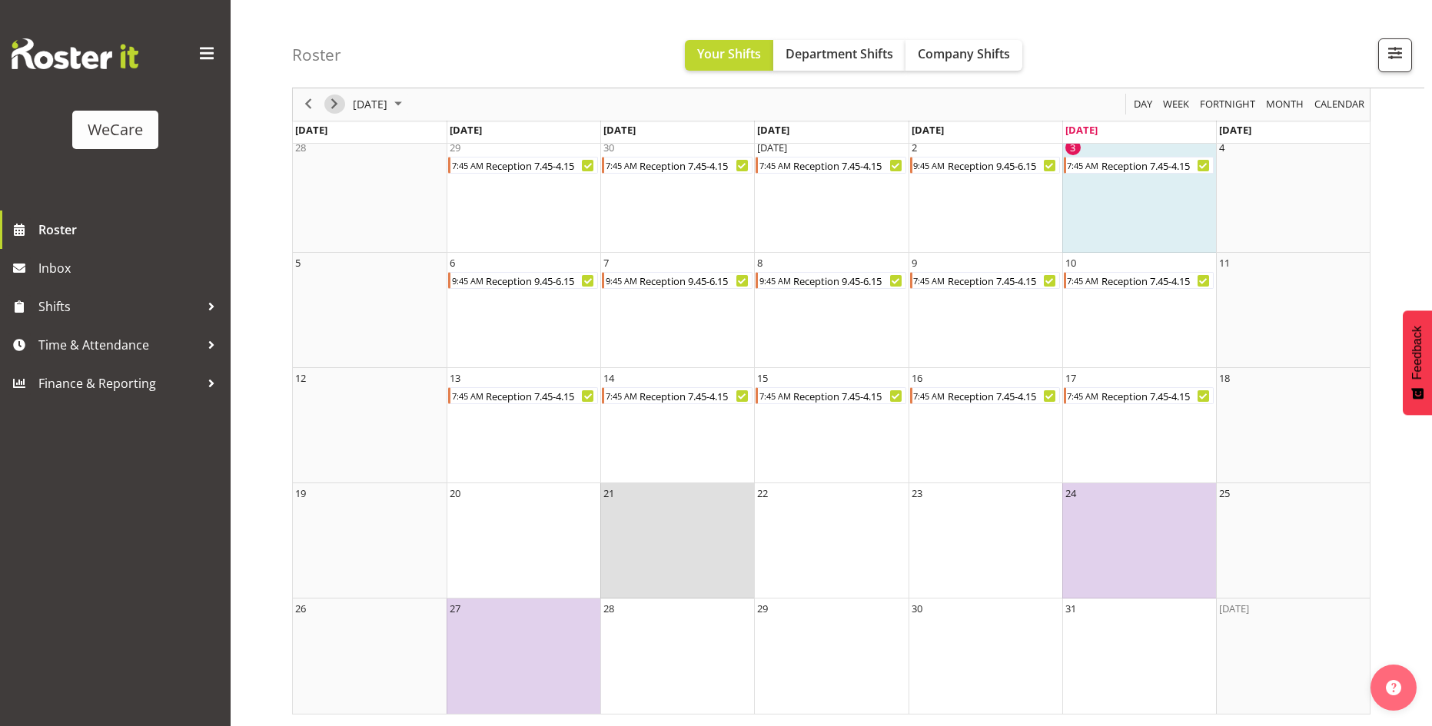
click at [326, 108] on span "Next" at bounding box center [334, 104] width 18 height 19
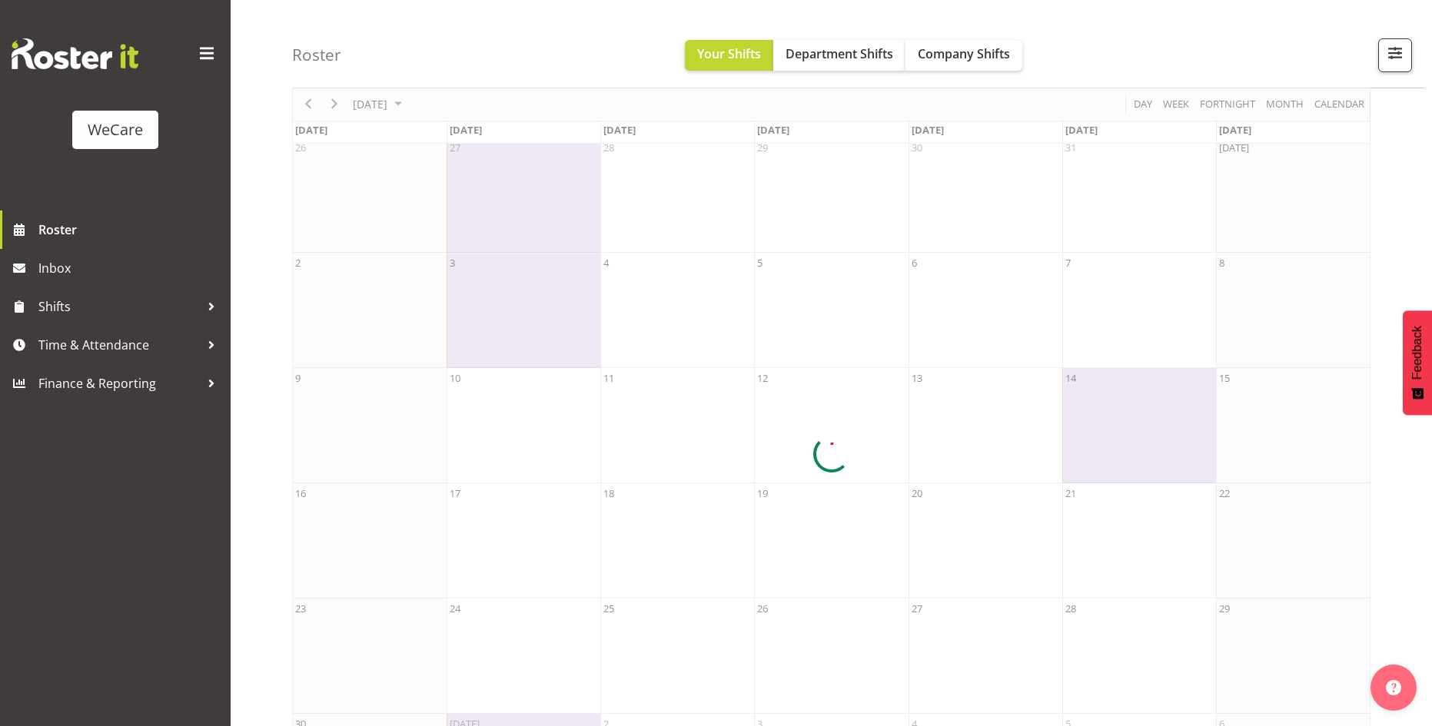
scroll to position [0, 0]
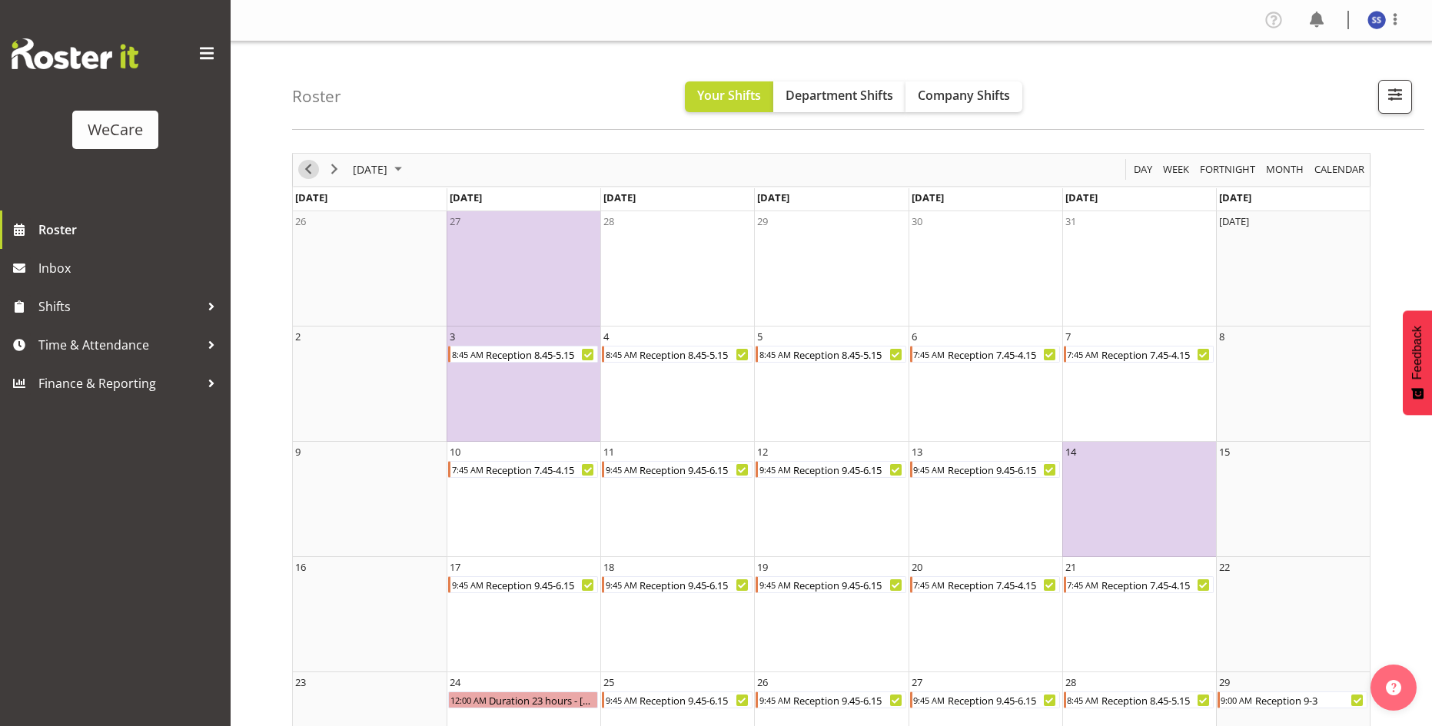
click at [312, 169] on span "Previous" at bounding box center [308, 169] width 18 height 19
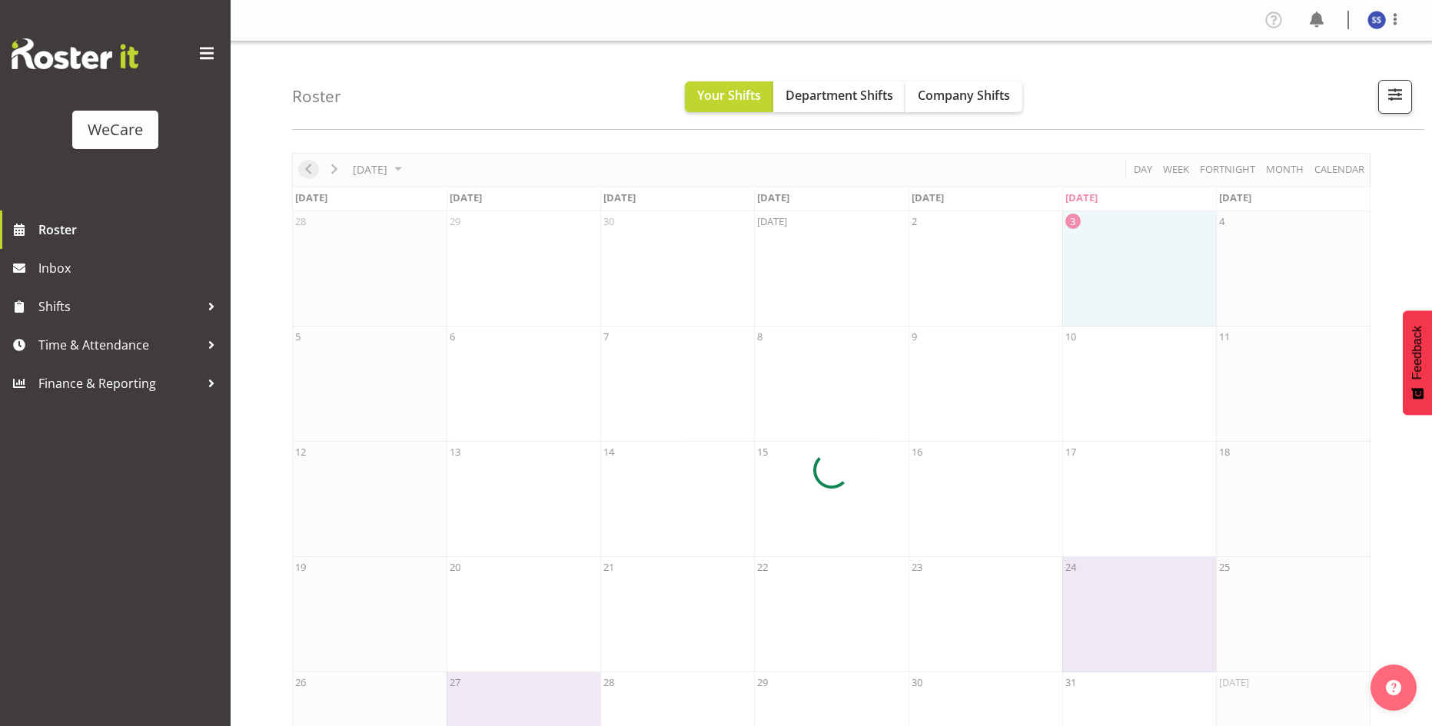
scroll to position [74, 0]
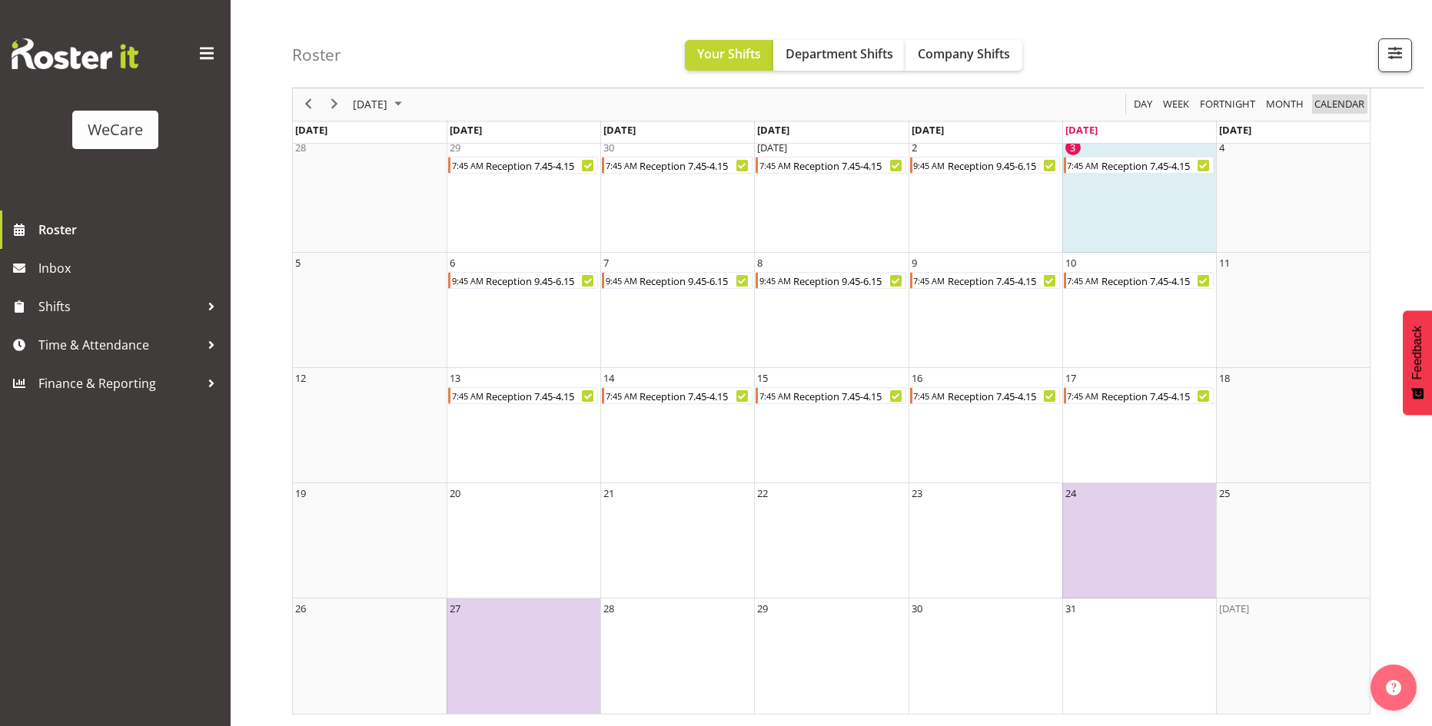
click at [1332, 97] on span "calendar" at bounding box center [1338, 104] width 53 height 19
click at [337, 101] on span "Next" at bounding box center [334, 104] width 18 height 19
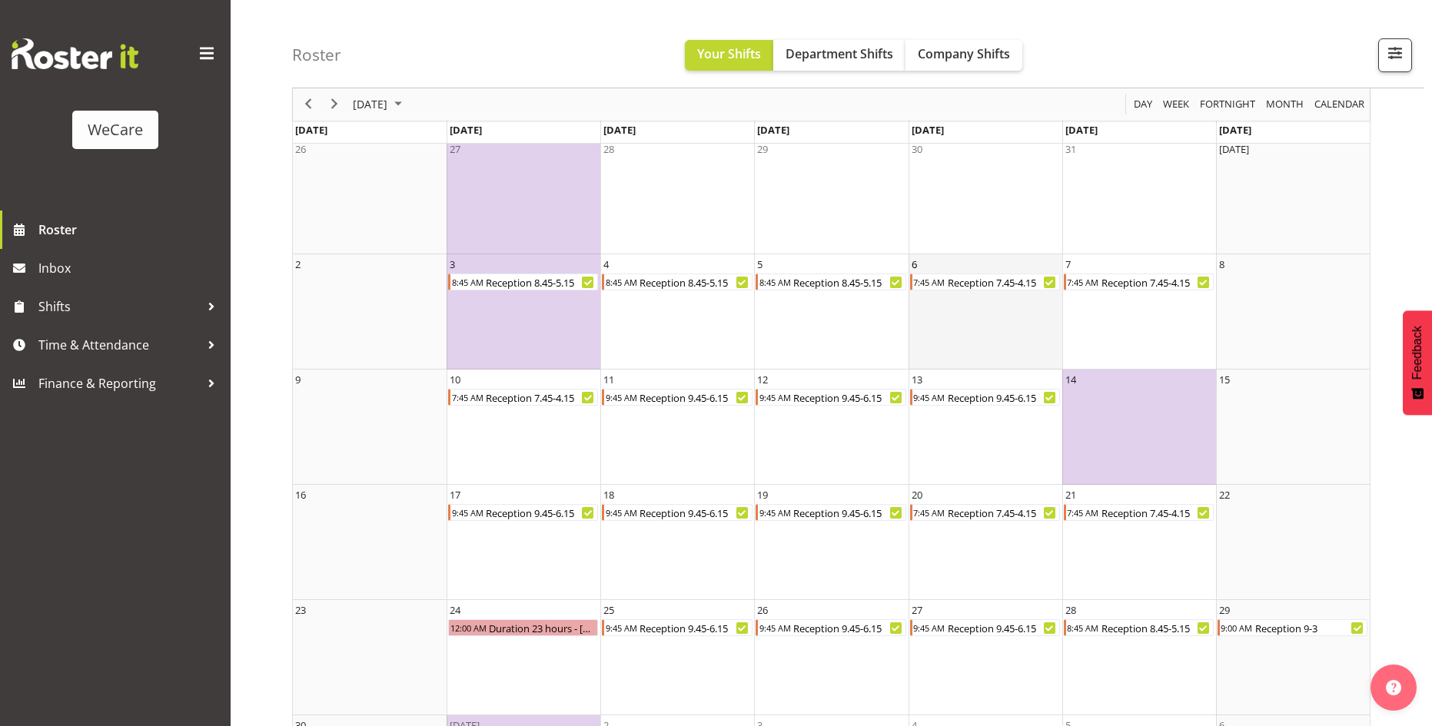
scroll to position [189, 0]
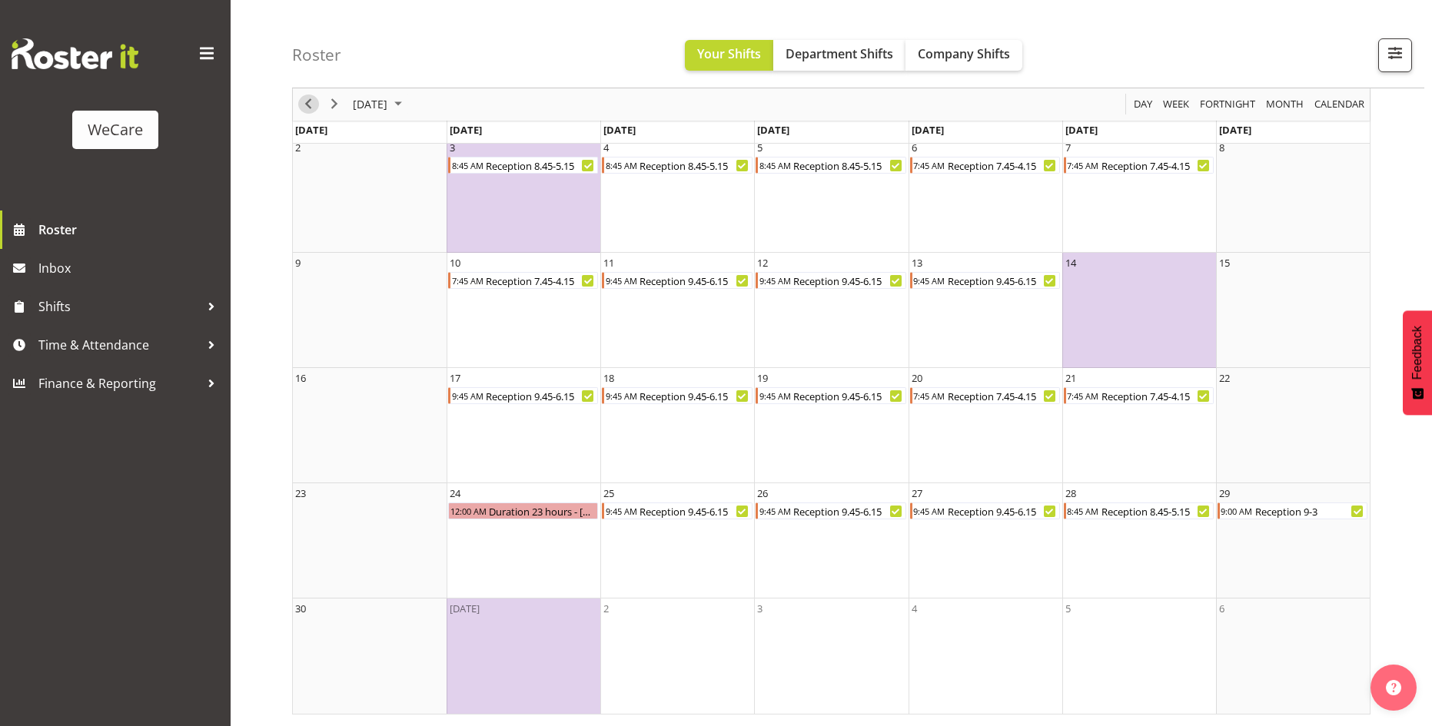
click at [317, 103] on span "Previous" at bounding box center [308, 104] width 18 height 19
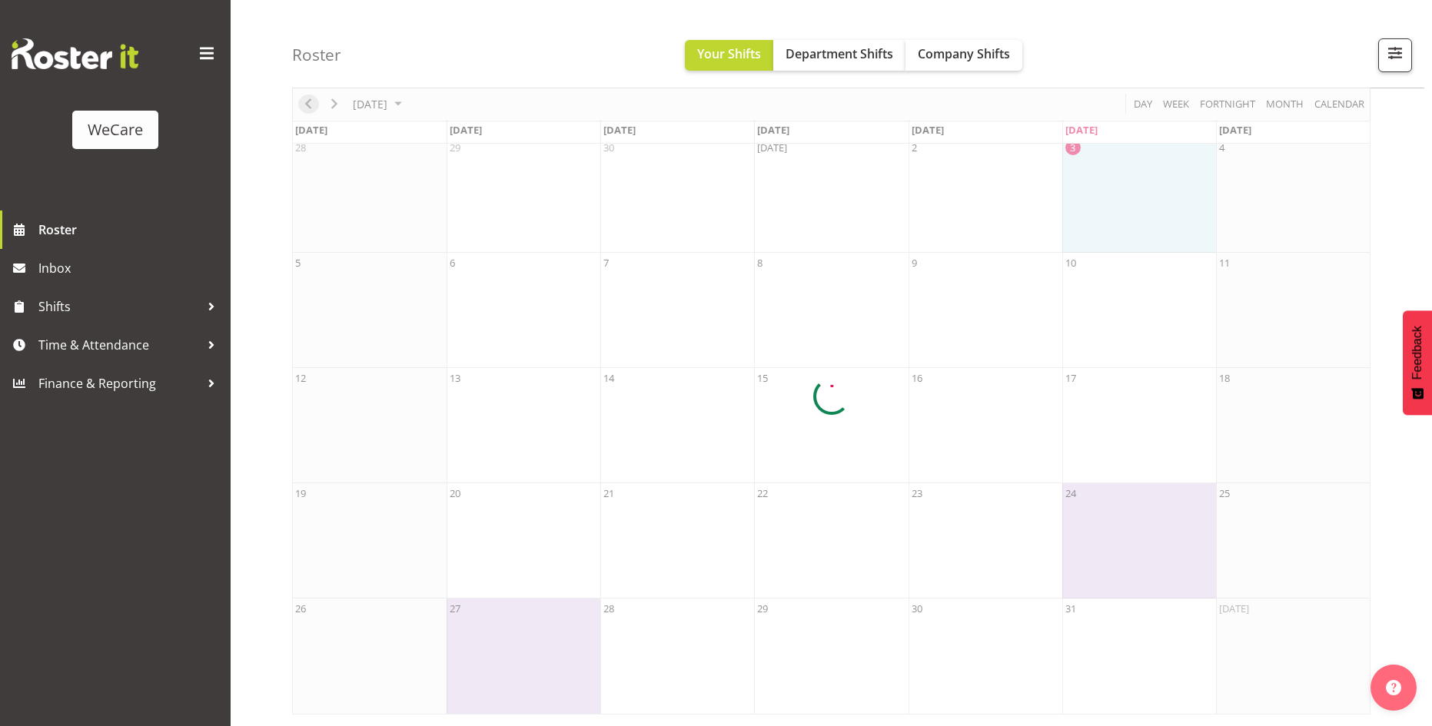
scroll to position [74, 0]
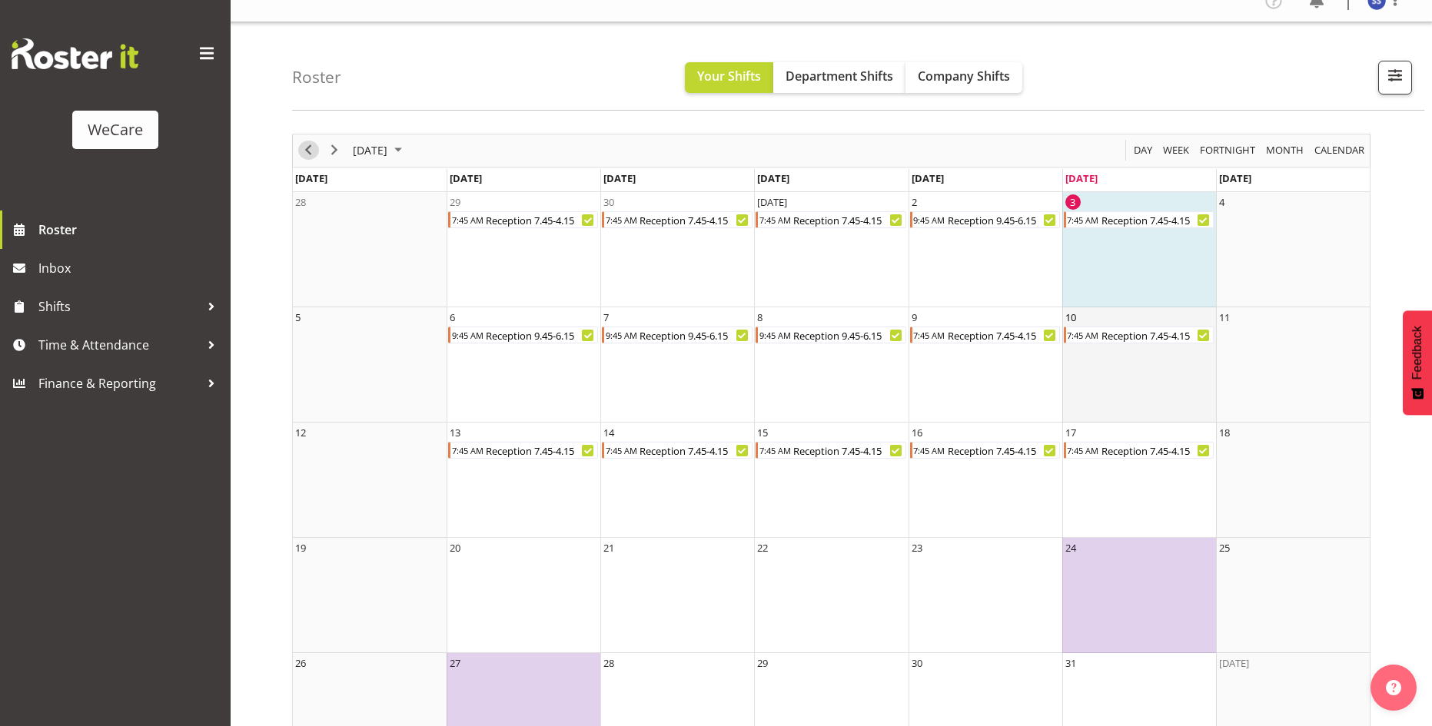
scroll to position [74, 0]
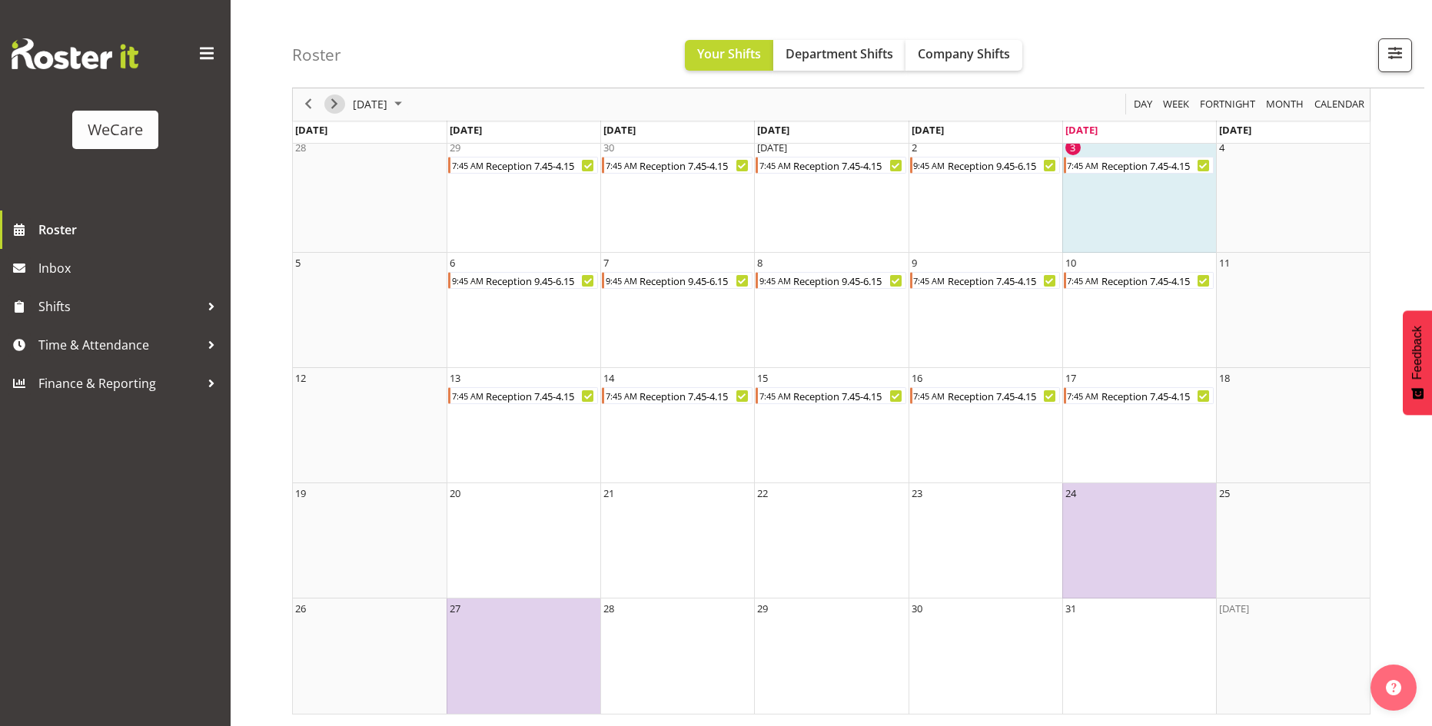
click at [337, 101] on span "Next" at bounding box center [334, 104] width 18 height 19
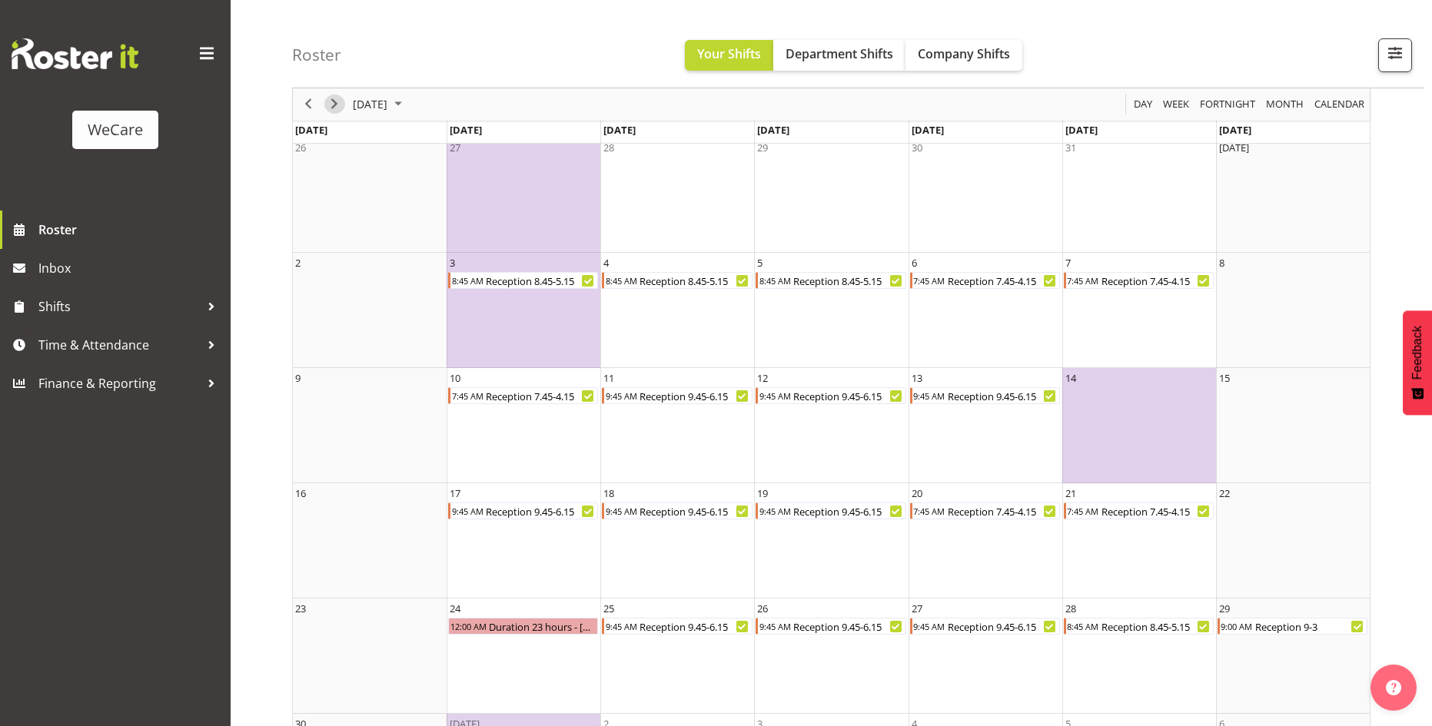
click at [337, 102] on span "Next" at bounding box center [334, 104] width 18 height 19
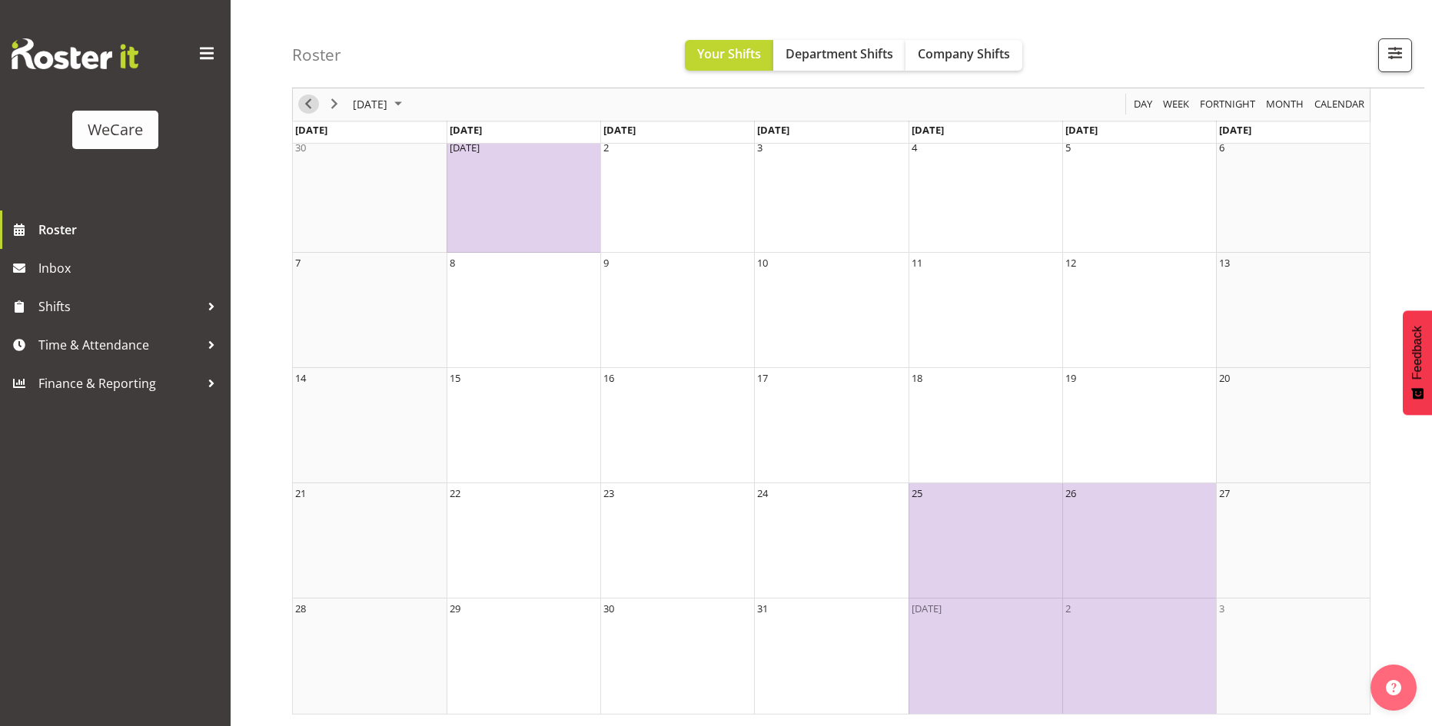
click at [307, 112] on span "Previous" at bounding box center [308, 104] width 18 height 19
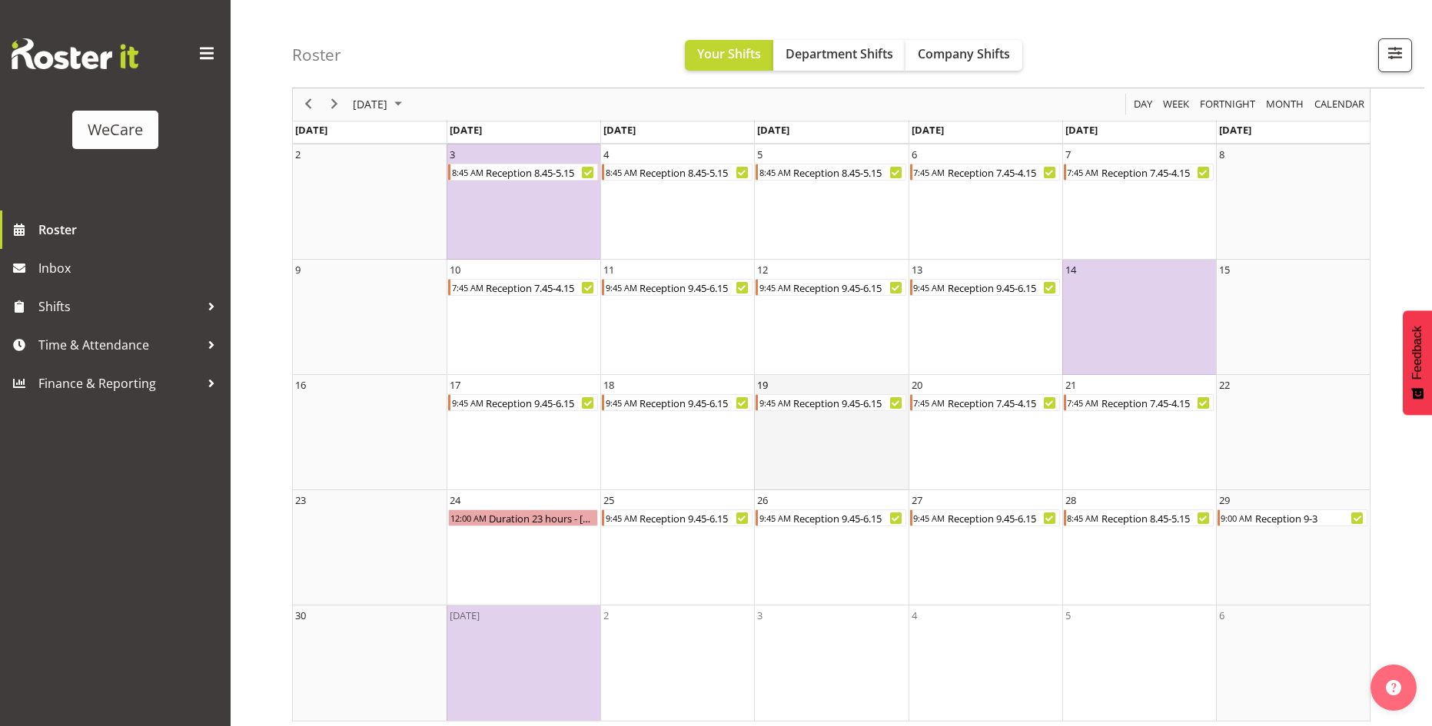
scroll to position [189, 0]
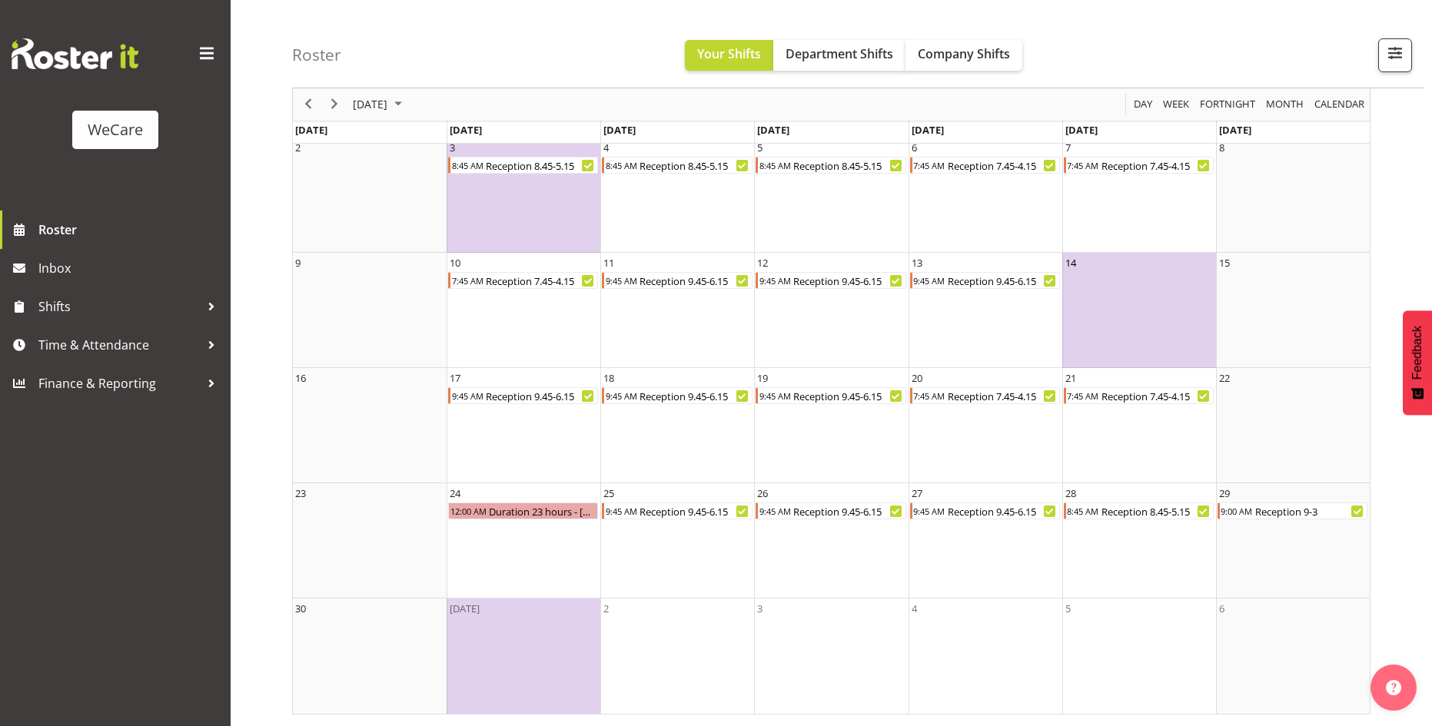
click at [1183, 343] on td "14" at bounding box center [1139, 310] width 154 height 115
click at [563, 611] on td "[DATE]" at bounding box center [523, 656] width 154 height 115
